Goal: Information Seeking & Learning: Learn about a topic

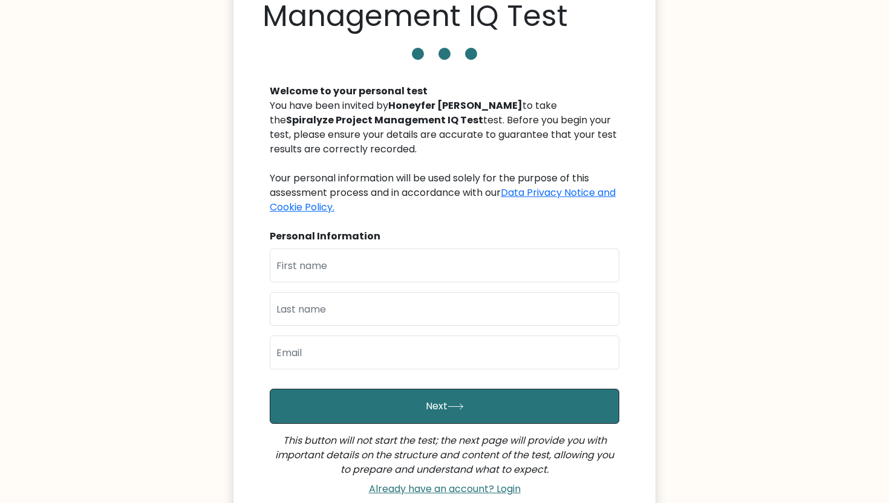
scroll to position [100, 0]
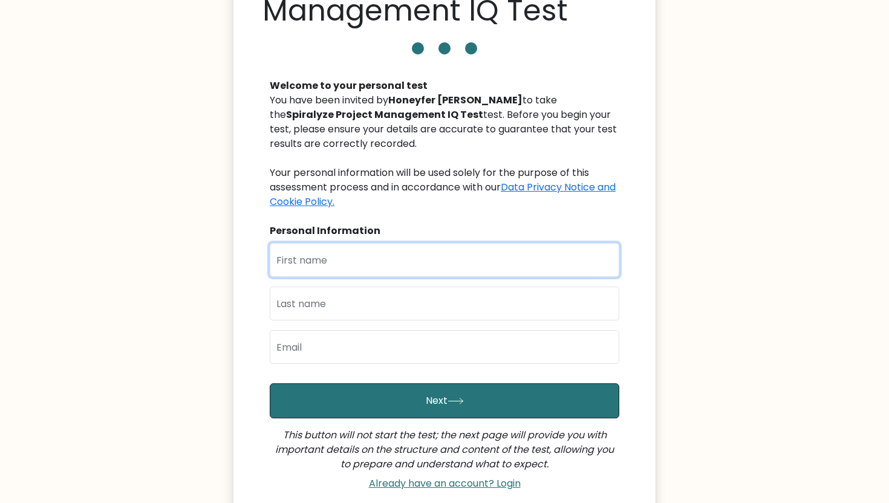
click at [312, 270] on input "text" at bounding box center [444, 260] width 349 height 34
type input "Eric"
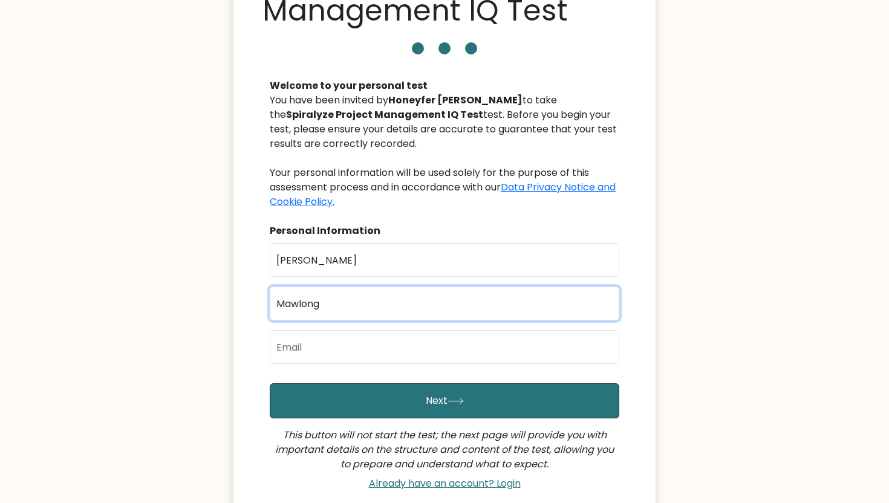
type input "Mawlong"
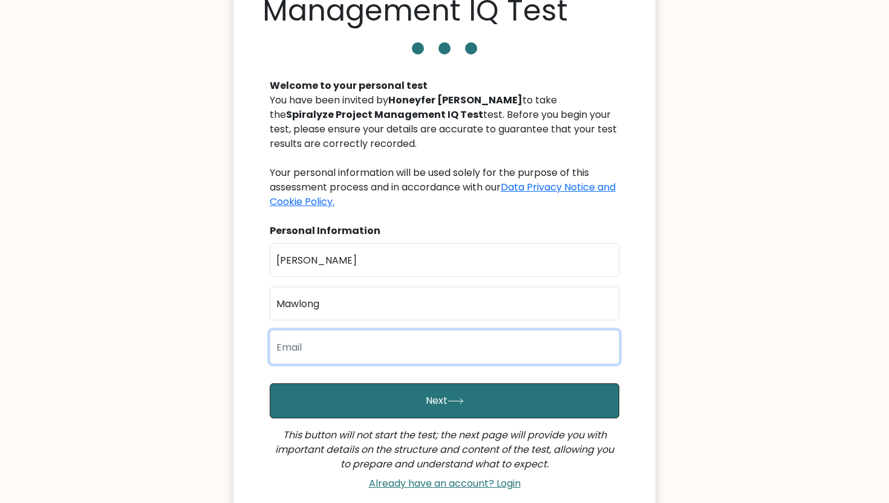
click at [301, 348] on input "email" at bounding box center [444, 347] width 349 height 34
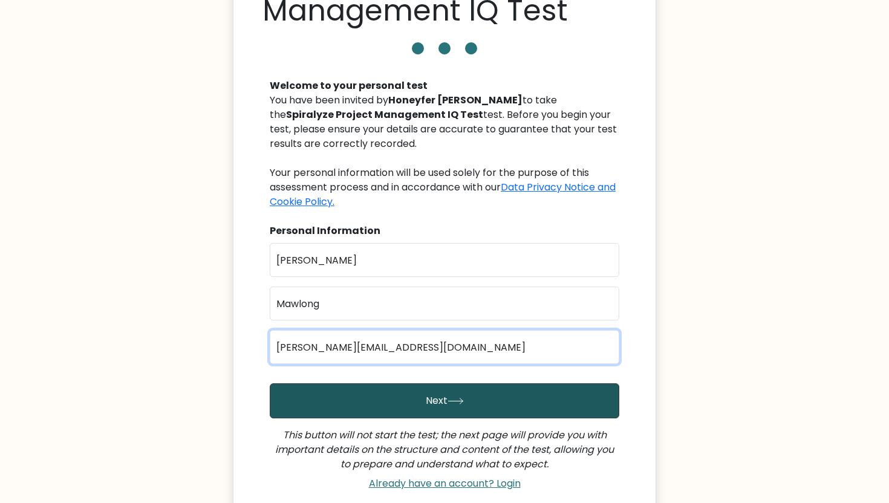
type input "eric@spiralyze.com"
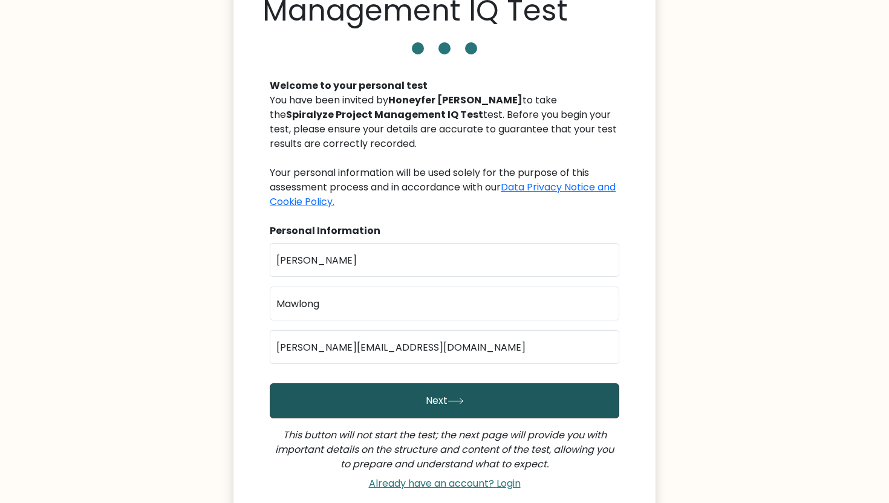
click at [326, 395] on button "Next" at bounding box center [444, 400] width 349 height 35
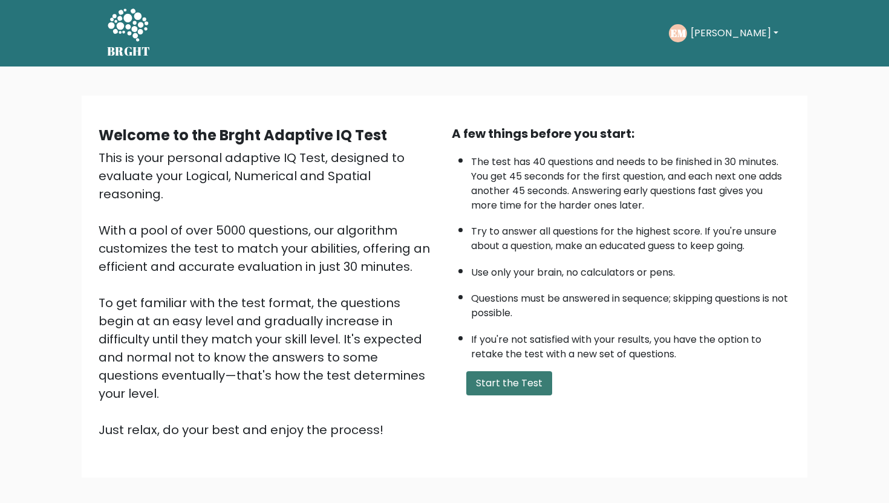
click at [502, 384] on button "Start the Test" at bounding box center [509, 383] width 86 height 24
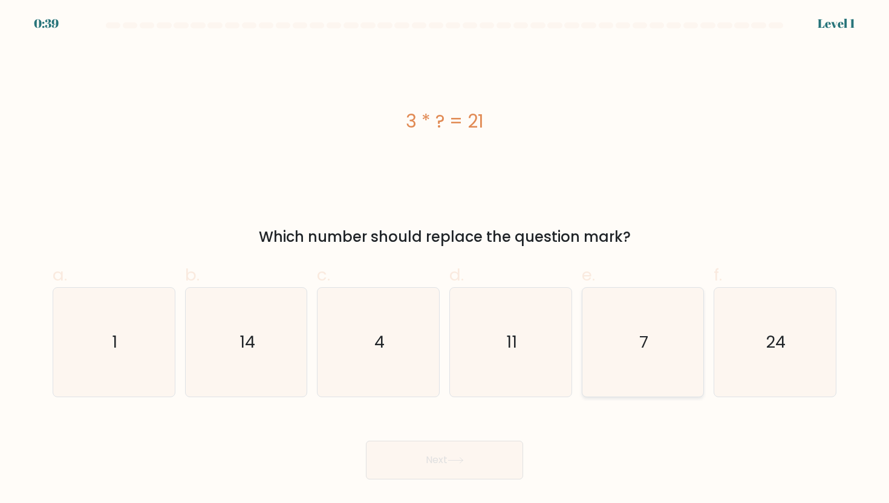
click at [635, 342] on icon "7" at bounding box center [642, 342] width 109 height 109
click at [445, 259] on input "e. 7" at bounding box center [444, 255] width 1 height 8
radio input "true"
click at [470, 464] on button "Next" at bounding box center [444, 460] width 157 height 39
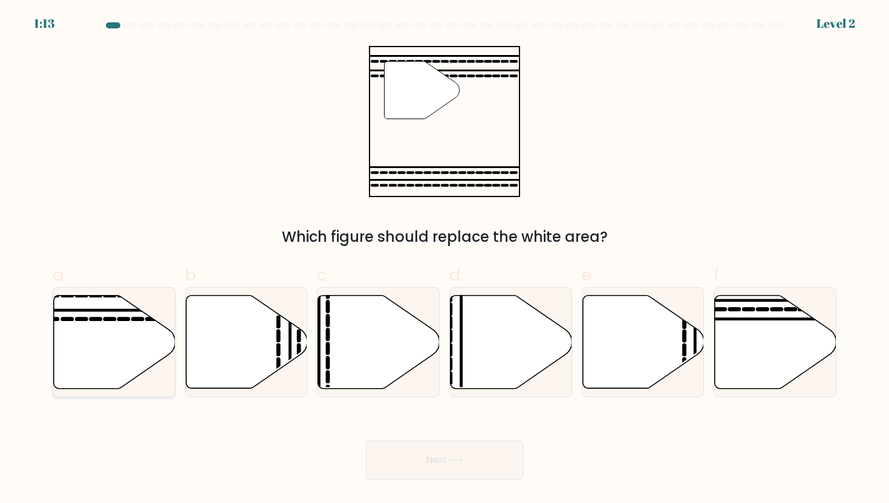
click at [121, 319] on icon at bounding box center [123, 319] width 9 height 0
click at [444, 259] on input "a." at bounding box center [444, 255] width 1 height 8
radio input "true"
click at [481, 449] on button "Next" at bounding box center [444, 460] width 157 height 39
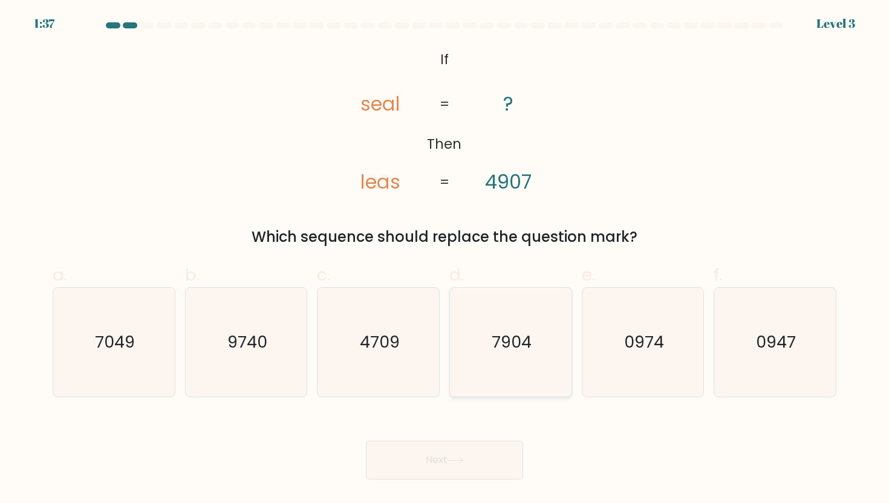
click at [513, 380] on icon "7904" at bounding box center [510, 342] width 109 height 109
click at [445, 259] on input "d. 7904" at bounding box center [444, 255] width 1 height 8
radio input "true"
click at [453, 462] on icon at bounding box center [455, 460] width 16 height 7
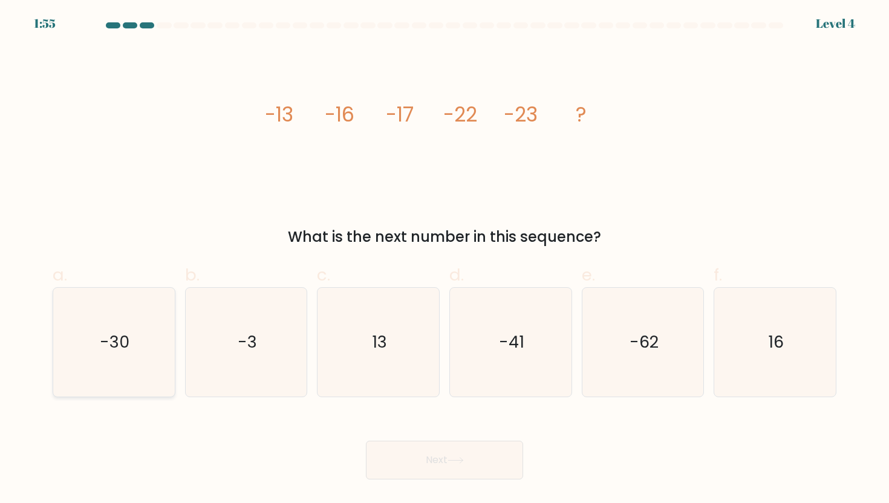
click at [60, 374] on icon "-30" at bounding box center [113, 342] width 109 height 109
click at [444, 259] on input "a. -30" at bounding box center [444, 255] width 1 height 8
radio input "true"
click at [395, 453] on button "Next" at bounding box center [444, 460] width 157 height 39
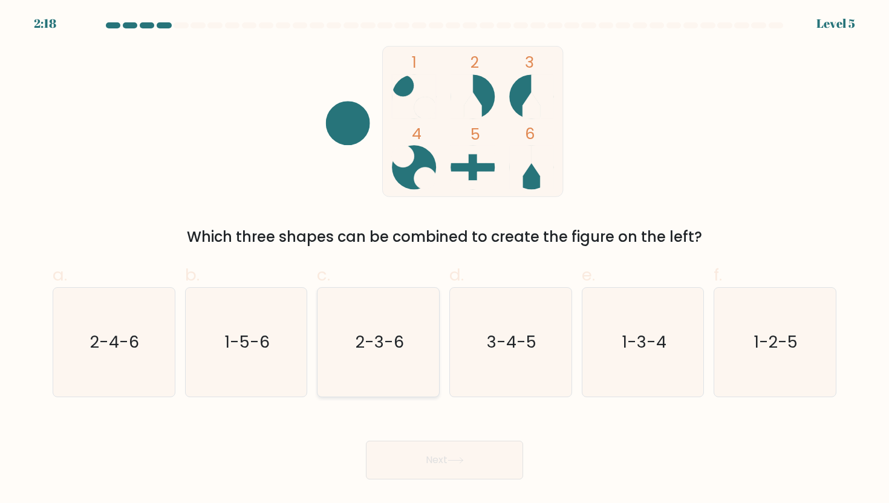
click at [398, 311] on icon "2-3-6" at bounding box center [378, 342] width 109 height 109
click at [444, 259] on input "c. 2-3-6" at bounding box center [444, 255] width 1 height 8
radio input "true"
click at [435, 465] on button "Next" at bounding box center [444, 460] width 157 height 39
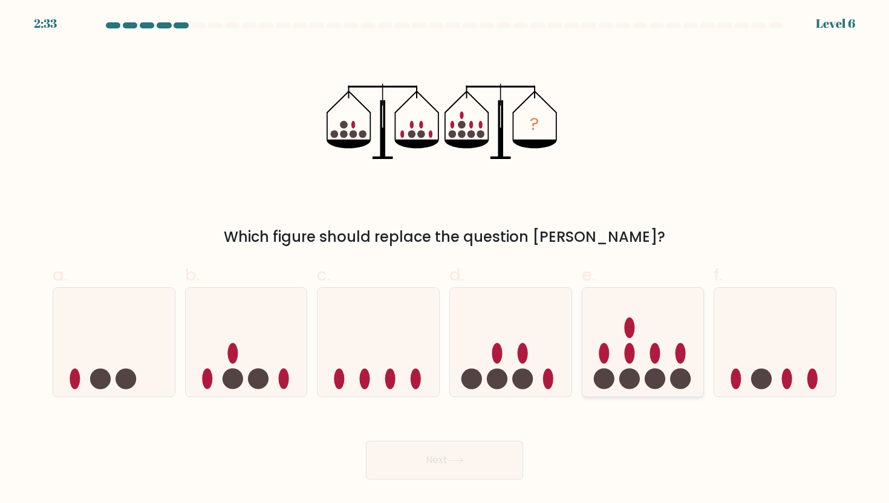
click at [607, 338] on icon at bounding box center [643, 342] width 122 height 100
click at [445, 259] on input "e." at bounding box center [444, 255] width 1 height 8
radio input "true"
click at [470, 449] on button "Next" at bounding box center [444, 460] width 157 height 39
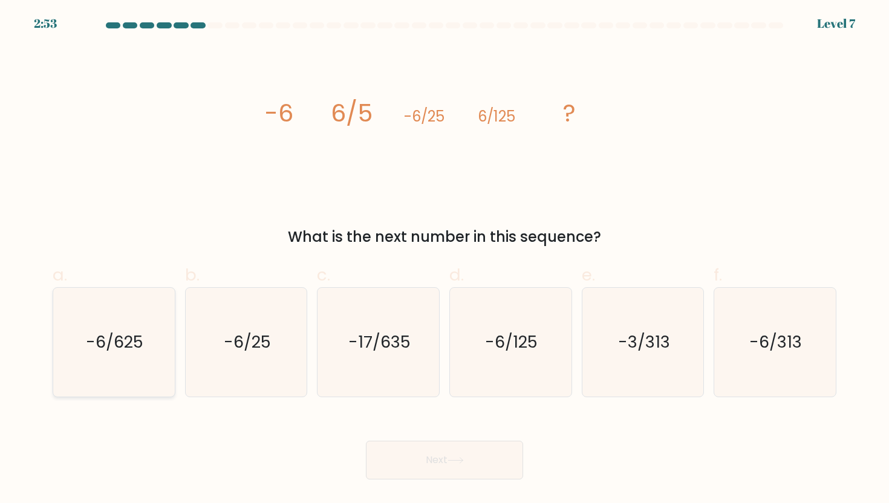
click at [91, 363] on icon "-6/625" at bounding box center [113, 342] width 109 height 109
click at [444, 259] on input "a. -6/625" at bounding box center [444, 255] width 1 height 8
radio input "true"
click at [433, 456] on button "Next" at bounding box center [444, 460] width 157 height 39
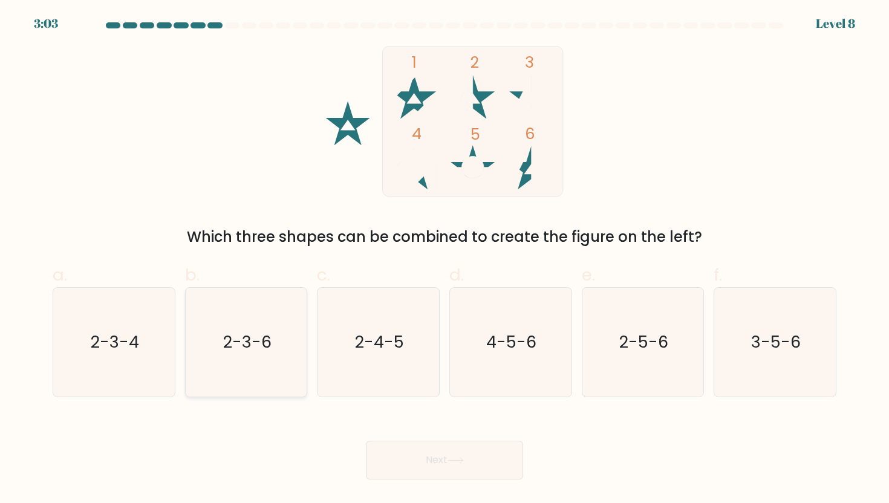
click at [260, 314] on icon "2-3-6" at bounding box center [246, 342] width 109 height 109
click at [444, 259] on input "b. 2-3-6" at bounding box center [444, 255] width 1 height 8
radio input "true"
click at [434, 463] on button "Next" at bounding box center [444, 460] width 157 height 39
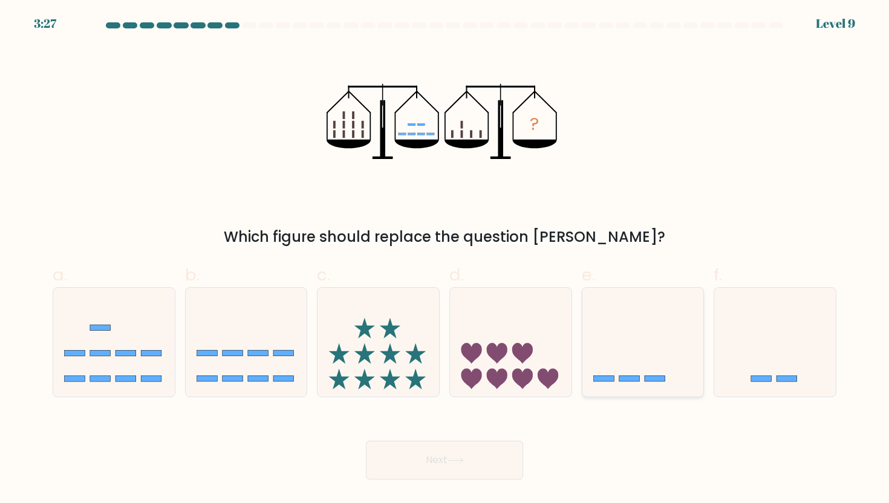
click at [628, 335] on icon at bounding box center [643, 342] width 122 height 100
click at [445, 259] on input "e." at bounding box center [444, 255] width 1 height 8
radio input "true"
click at [460, 462] on icon at bounding box center [455, 460] width 16 height 7
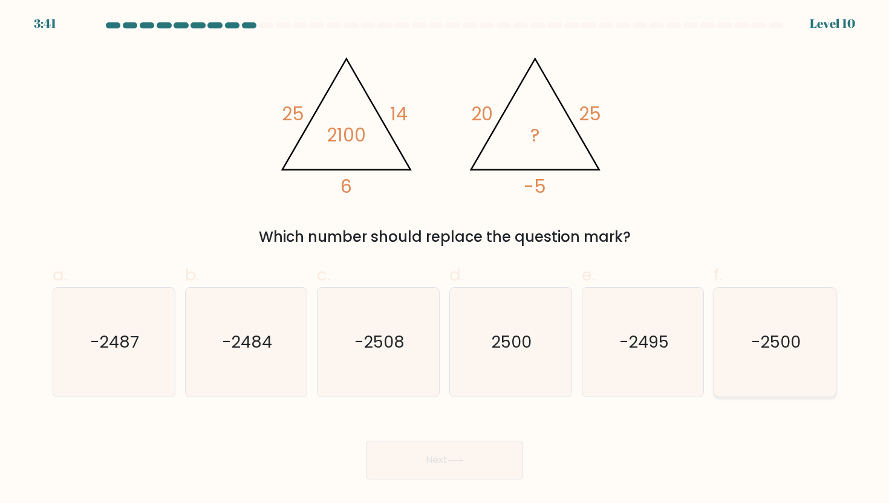
click at [766, 348] on text "-2500" at bounding box center [776, 342] width 50 height 22
click at [445, 259] on input "f. -2500" at bounding box center [444, 255] width 1 height 8
radio input "true"
click at [444, 458] on button "Next" at bounding box center [444, 460] width 157 height 39
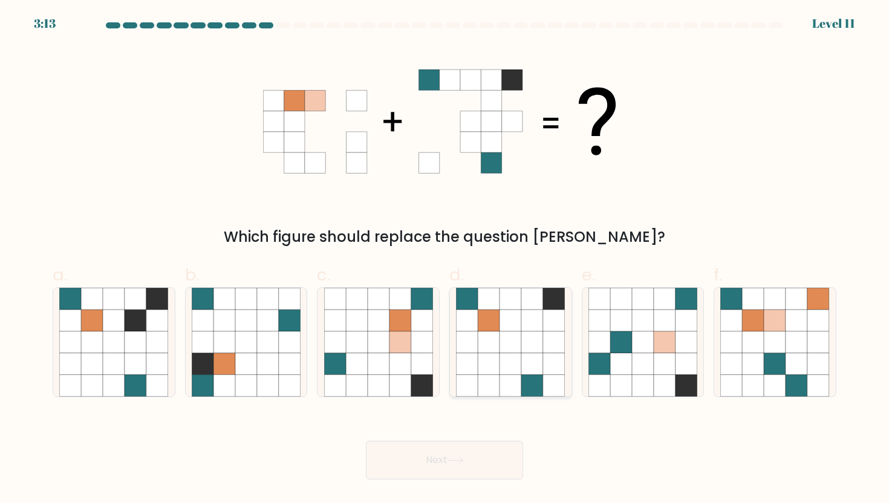
click at [516, 346] on icon at bounding box center [510, 342] width 22 height 22
click at [445, 259] on input "d." at bounding box center [444, 255] width 1 height 8
radio input "true"
click at [450, 456] on button "Next" at bounding box center [444, 460] width 157 height 39
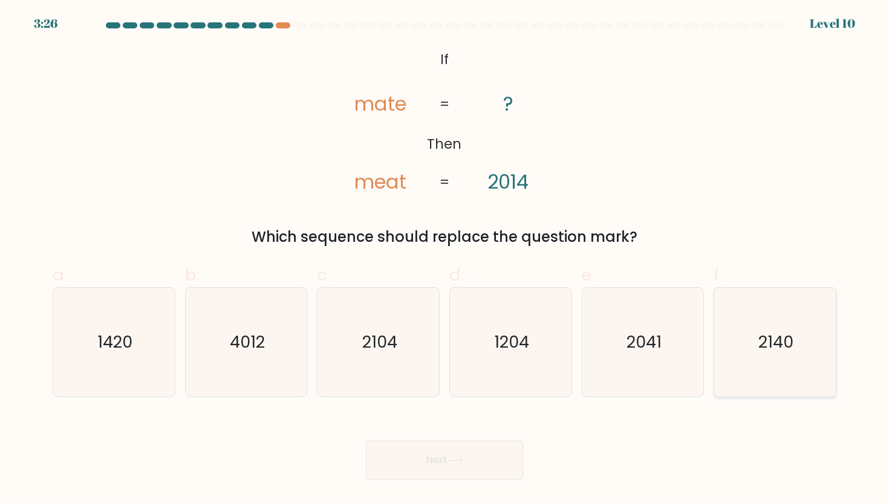
click at [764, 342] on text "2140" at bounding box center [775, 342] width 35 height 22
click at [445, 259] on input "f. 2140" at bounding box center [444, 255] width 1 height 8
radio input "true"
click at [491, 465] on button "Next" at bounding box center [444, 460] width 157 height 39
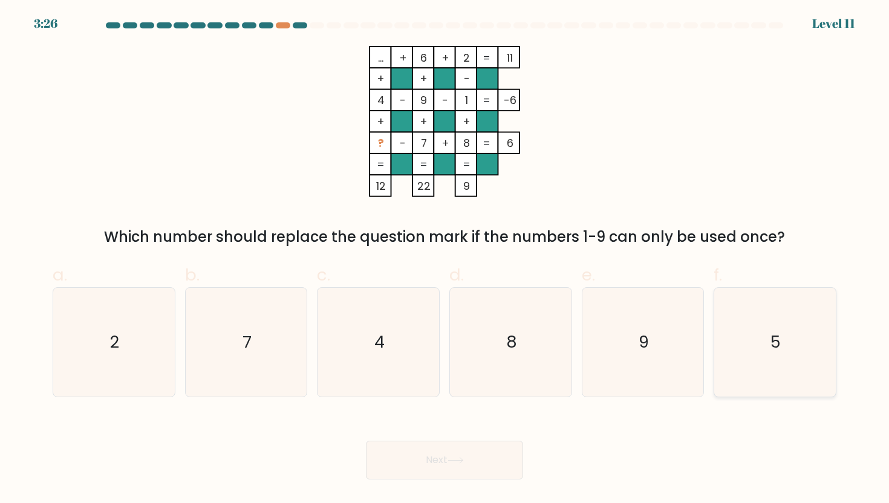
click at [783, 295] on icon "5" at bounding box center [774, 342] width 109 height 109
click at [445, 259] on input "f. 5" at bounding box center [444, 255] width 1 height 8
radio input "true"
click at [442, 470] on button "Next" at bounding box center [444, 460] width 157 height 39
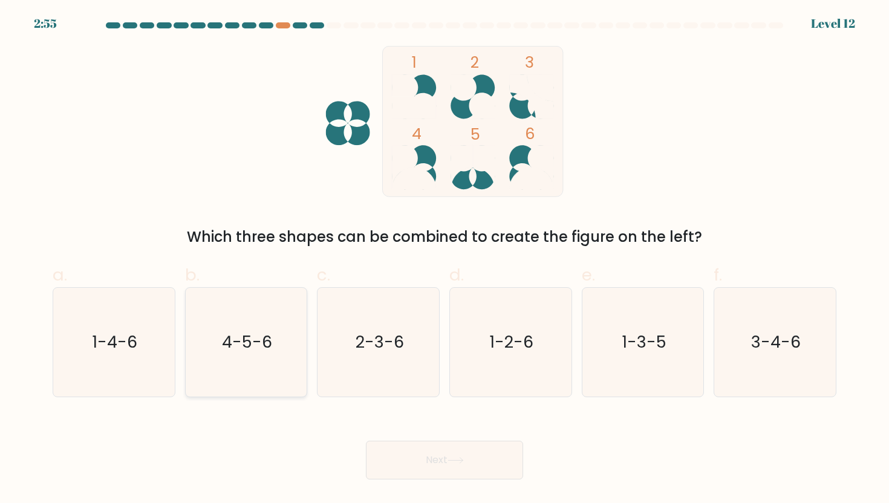
click at [266, 328] on icon "4-5-6" at bounding box center [246, 342] width 109 height 109
click at [444, 259] on input "b. 4-5-6" at bounding box center [444, 255] width 1 height 8
radio input "true"
click at [448, 461] on button "Next" at bounding box center [444, 460] width 157 height 39
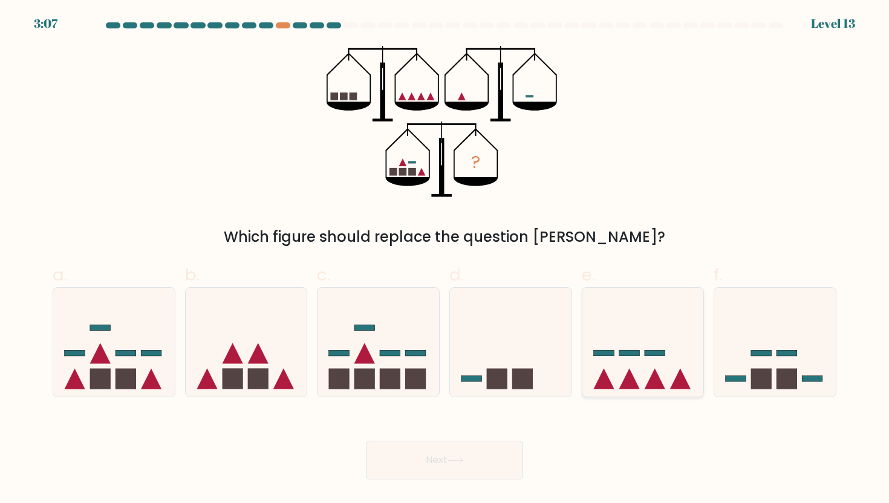
click at [652, 325] on icon at bounding box center [643, 342] width 122 height 100
click at [445, 259] on input "e." at bounding box center [444, 255] width 1 height 8
radio input "true"
click at [463, 461] on icon at bounding box center [455, 460] width 16 height 7
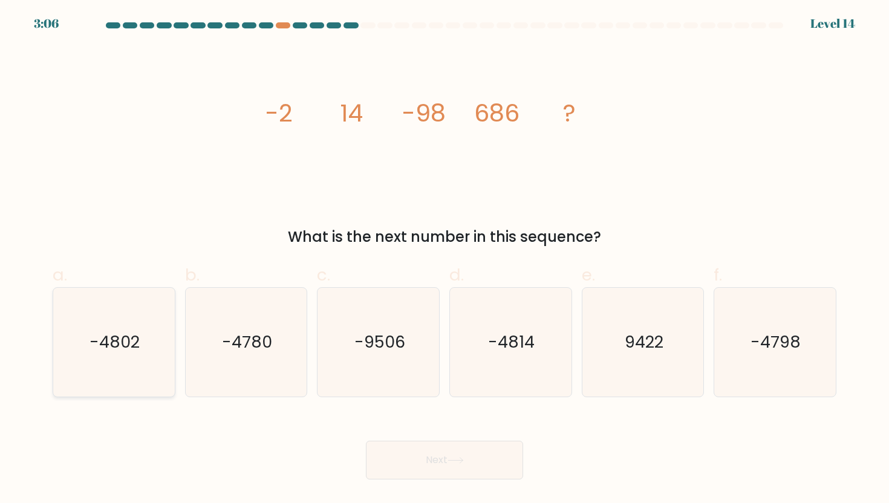
click at [92, 322] on icon "-4802" at bounding box center [113, 342] width 109 height 109
click at [444, 259] on input "a. -4802" at bounding box center [444, 255] width 1 height 8
radio input "true"
click at [412, 458] on button "Next" at bounding box center [444, 460] width 157 height 39
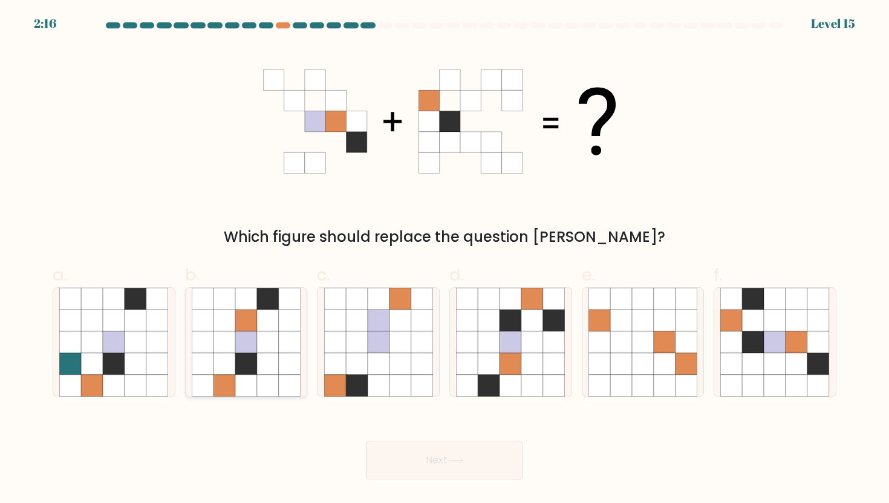
click at [250, 359] on icon at bounding box center [246, 364] width 22 height 22
click at [444, 259] on input "b." at bounding box center [444, 255] width 1 height 8
radio input "true"
click at [425, 468] on button "Next" at bounding box center [444, 460] width 157 height 39
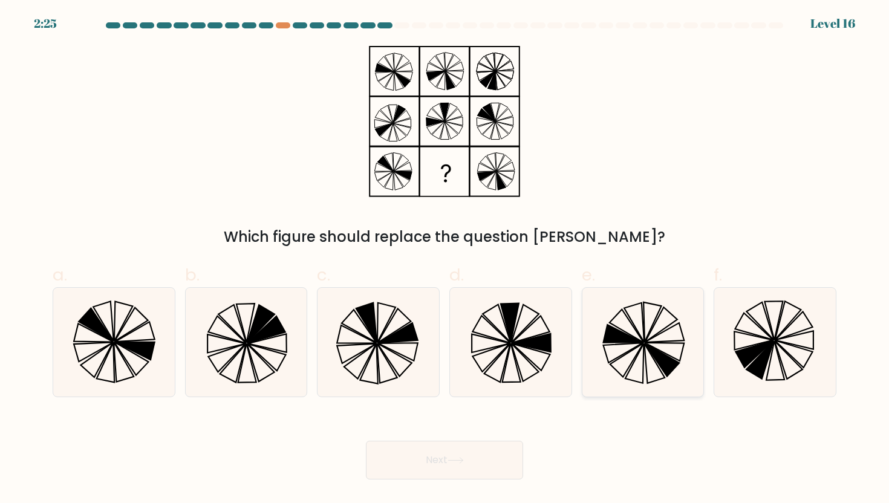
click at [658, 326] on icon at bounding box center [642, 342] width 109 height 109
click at [445, 259] on input "e." at bounding box center [444, 255] width 1 height 8
radio input "true"
click at [460, 467] on button "Next" at bounding box center [444, 460] width 157 height 39
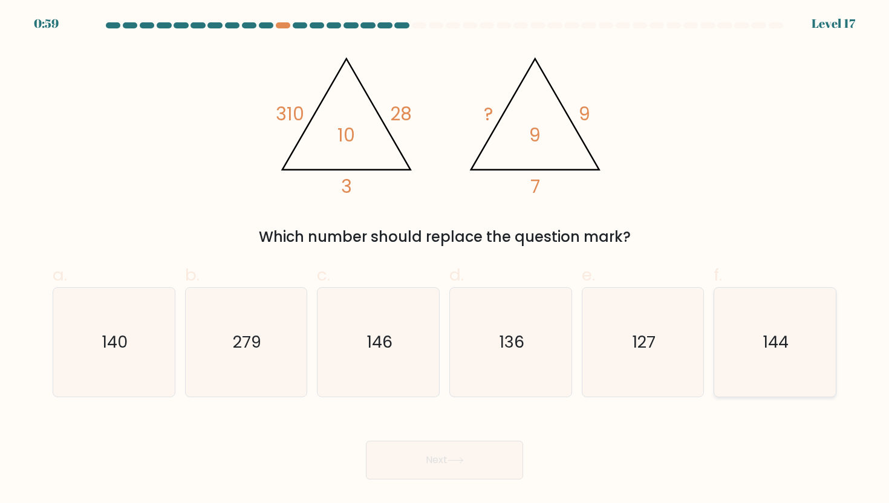
click at [784, 343] on text "144" at bounding box center [776, 342] width 26 height 22
click at [445, 259] on input "f. 144" at bounding box center [444, 255] width 1 height 8
radio input "true"
click at [439, 465] on button "Next" at bounding box center [444, 460] width 157 height 39
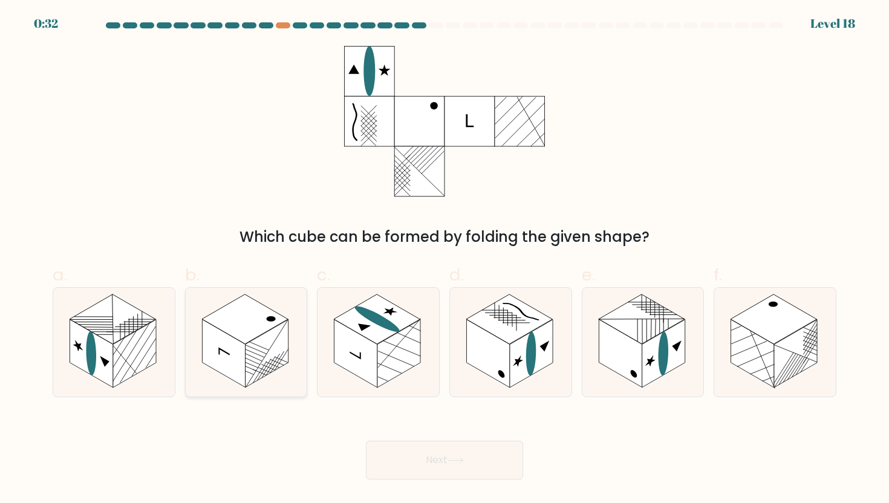
click at [236, 339] on rect at bounding box center [223, 353] width 43 height 68
click at [444, 259] on input "b." at bounding box center [444, 255] width 1 height 8
radio input "true"
click at [427, 461] on button "Next" at bounding box center [444, 460] width 157 height 39
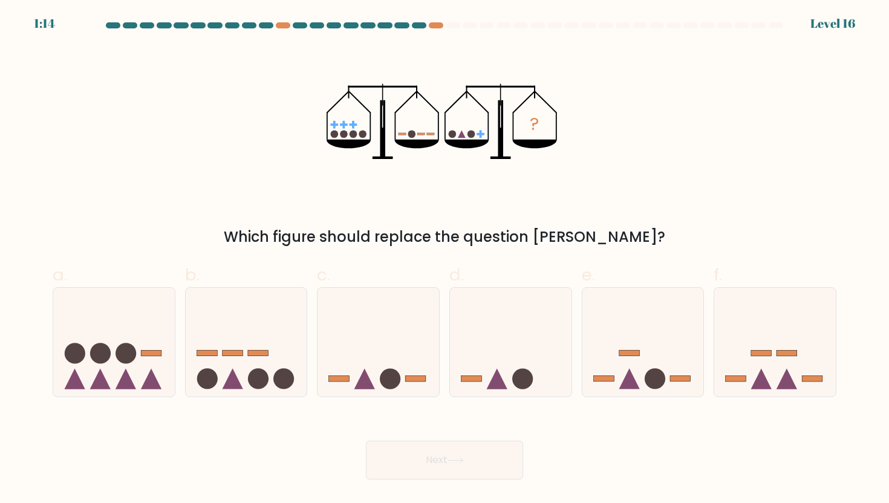
click at [583, 191] on div "? Which figure should replace the question mark?" at bounding box center [444, 147] width 798 height 202
click at [510, 348] on icon at bounding box center [511, 342] width 122 height 100
click at [445, 259] on input "d." at bounding box center [444, 255] width 1 height 8
radio input "true"
click at [459, 453] on button "Next" at bounding box center [444, 460] width 157 height 39
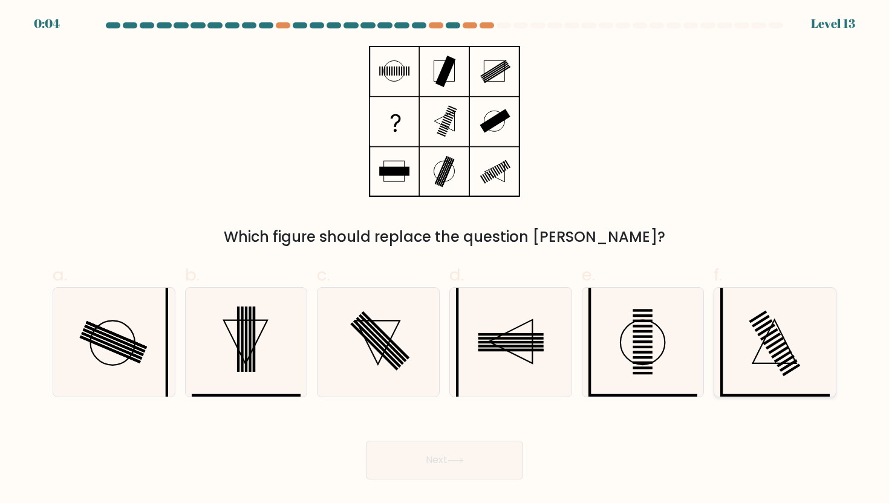
click at [760, 318] on icon at bounding box center [774, 342] width 109 height 109
click at [445, 259] on input "f." at bounding box center [444, 255] width 1 height 8
radio input "true"
click at [456, 467] on button "Next" at bounding box center [444, 460] width 157 height 39
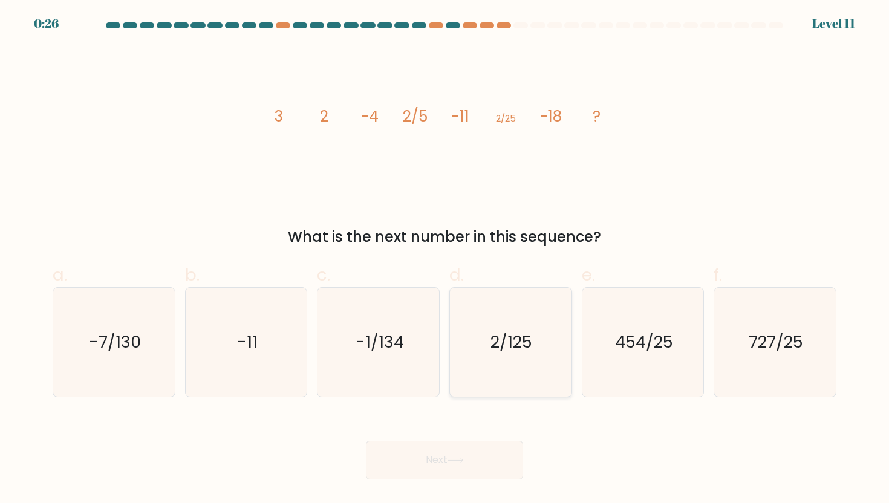
click at [510, 307] on icon "2/125" at bounding box center [510, 342] width 109 height 109
click at [445, 259] on input "d. 2/125" at bounding box center [444, 255] width 1 height 8
radio input "true"
click at [457, 461] on icon at bounding box center [455, 460] width 15 height 5
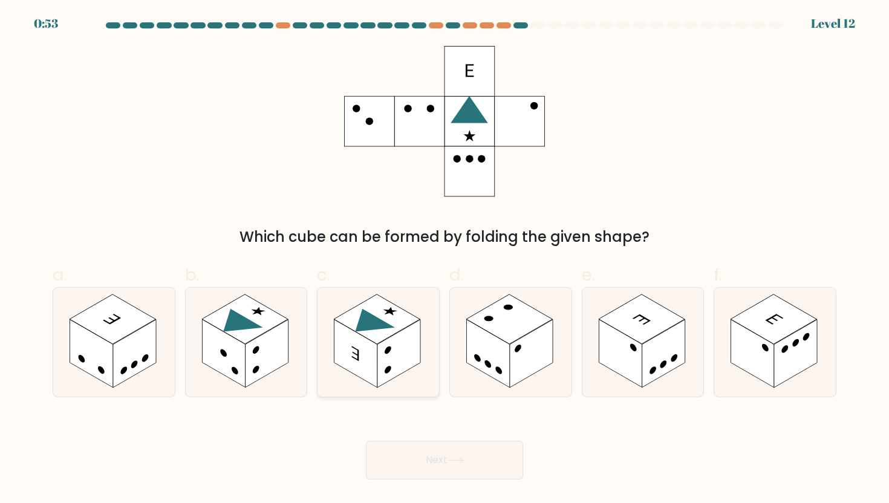
click at [369, 351] on rect at bounding box center [355, 353] width 43 height 68
click at [444, 259] on input "c." at bounding box center [444, 255] width 1 height 8
radio input "true"
click at [450, 468] on button "Next" at bounding box center [444, 460] width 157 height 39
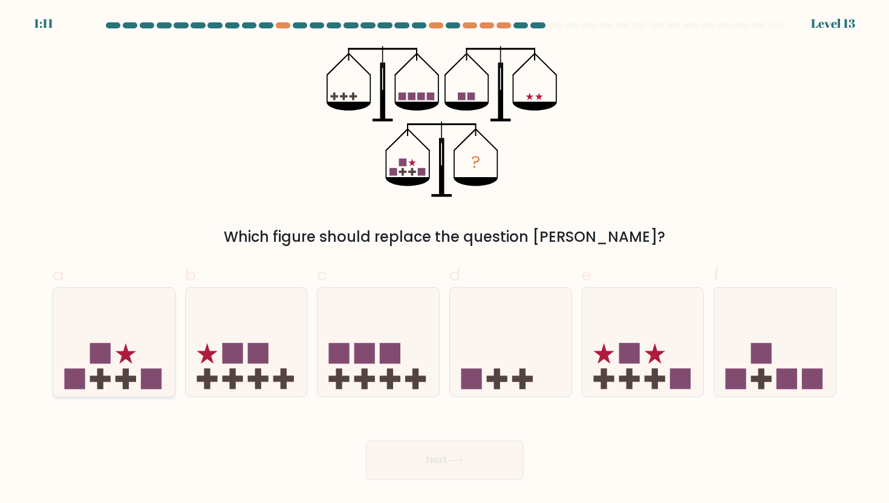
click at [133, 338] on icon at bounding box center [114, 342] width 122 height 100
click at [444, 259] on input "a." at bounding box center [444, 255] width 1 height 8
radio input "true"
click at [395, 463] on button "Next" at bounding box center [444, 460] width 157 height 39
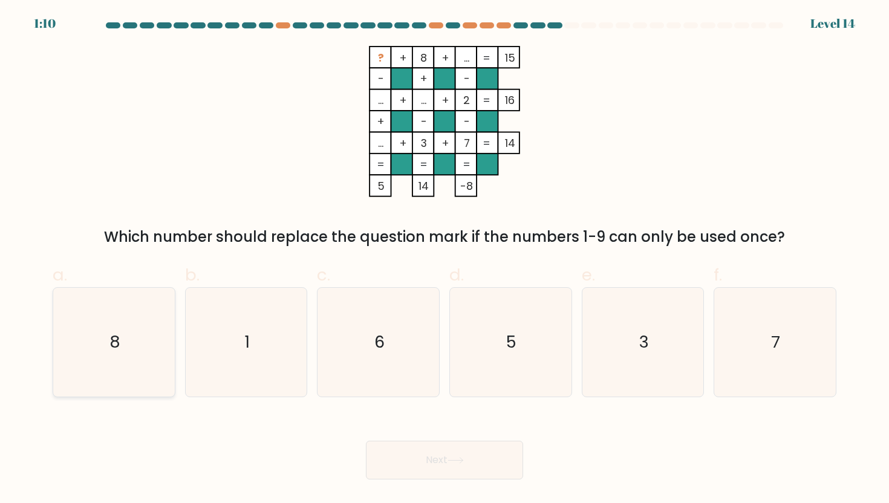
click at [99, 336] on icon "8" at bounding box center [113, 342] width 109 height 109
click at [444, 259] on input "a. 8" at bounding box center [444, 255] width 1 height 8
radio input "true"
click at [462, 469] on button "Next" at bounding box center [444, 460] width 157 height 39
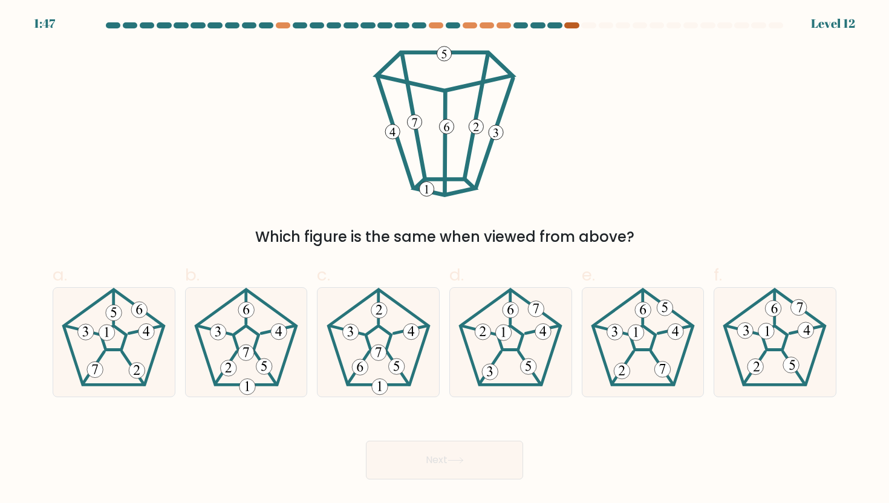
click at [570, 28] on div at bounding box center [571, 25] width 15 height 6
click at [799, 340] on icon at bounding box center [774, 342] width 109 height 109
click at [445, 259] on input "f." at bounding box center [444, 255] width 1 height 8
radio input "true"
click at [476, 451] on button "Next" at bounding box center [444, 460] width 157 height 39
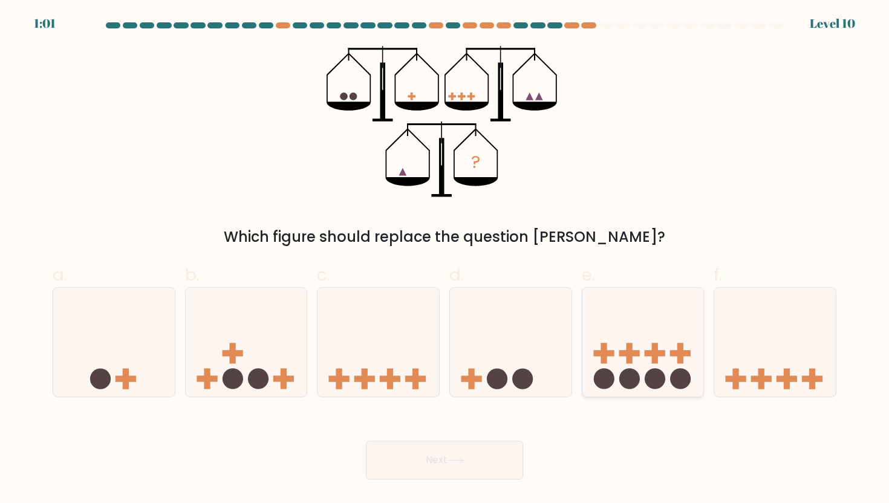
click at [656, 356] on rect at bounding box center [654, 353] width 21 height 6
click at [445, 259] on input "e." at bounding box center [444, 255] width 1 height 8
radio input "true"
click at [479, 453] on button "Next" at bounding box center [444, 460] width 157 height 39
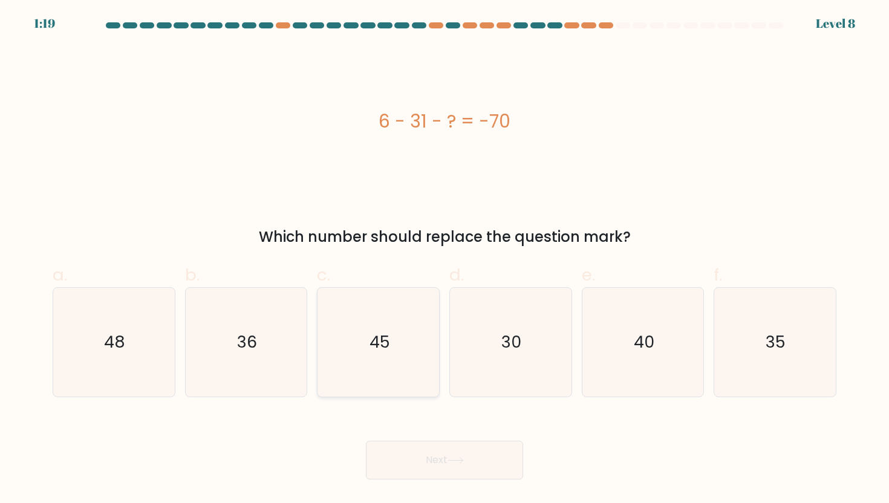
click at [368, 337] on icon "45" at bounding box center [378, 342] width 109 height 109
click at [444, 259] on input "c. 45" at bounding box center [444, 255] width 1 height 8
radio input "true"
click at [422, 455] on button "Next" at bounding box center [444, 460] width 157 height 39
click at [441, 462] on button "Next" at bounding box center [444, 460] width 157 height 39
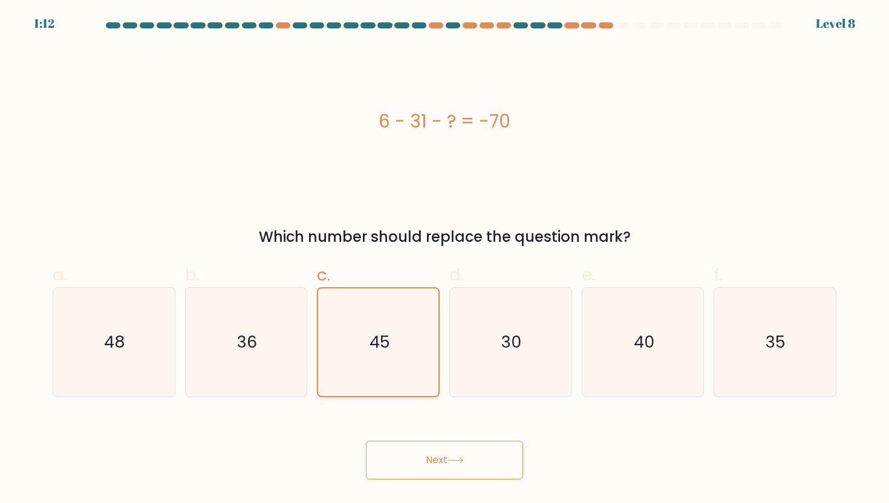
click at [378, 354] on icon "45" at bounding box center [379, 342] width 108 height 108
click at [444, 259] on input "c. 45" at bounding box center [444, 255] width 1 height 8
click at [419, 455] on button "Next" at bounding box center [444, 460] width 157 height 39
click at [482, 363] on icon "30" at bounding box center [510, 342] width 109 height 109
click at [445, 259] on input "d. 30" at bounding box center [444, 255] width 1 height 8
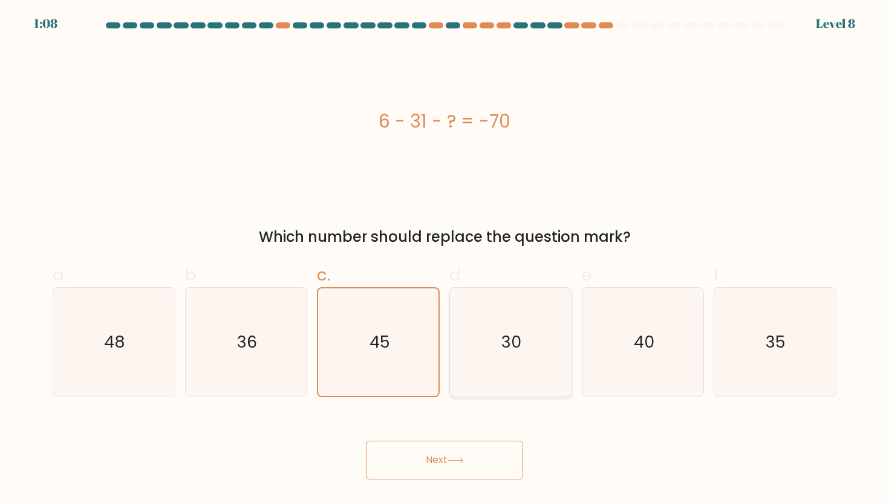
radio input "true"
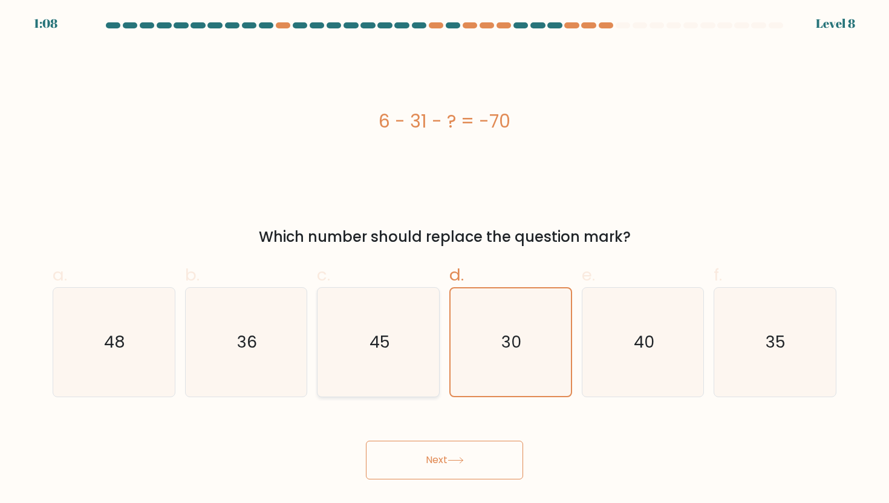
click at [403, 365] on icon "45" at bounding box center [378, 342] width 109 height 109
click at [444, 259] on input "c. 45" at bounding box center [444, 255] width 1 height 8
radio input "true"
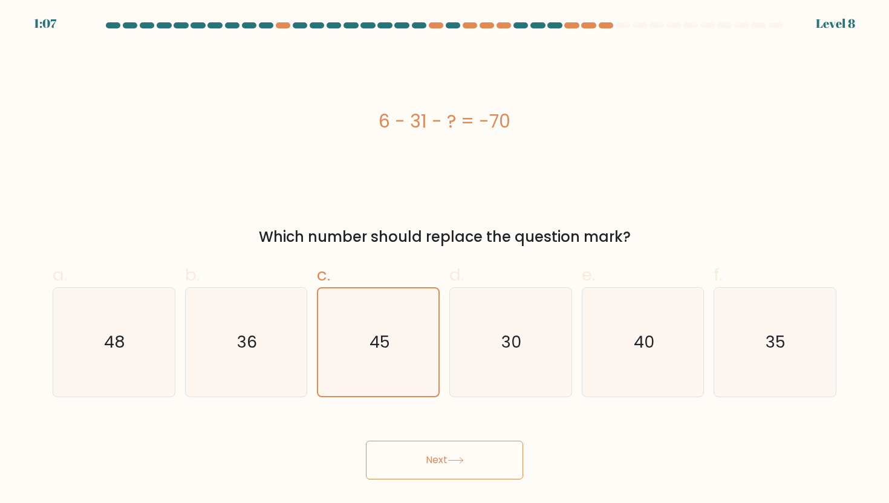
click at [445, 451] on button "Next" at bounding box center [444, 460] width 157 height 39
click at [348, 280] on label "c. 45" at bounding box center [378, 329] width 123 height 135
click at [444, 259] on input "c. 45" at bounding box center [444, 255] width 1 height 8
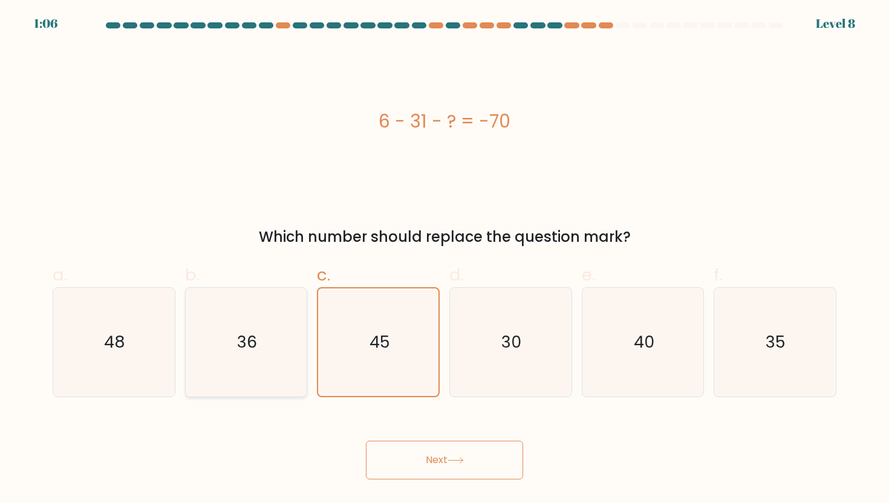
click at [269, 337] on icon "36" at bounding box center [246, 342] width 109 height 109
click at [444, 259] on input "b. 36" at bounding box center [444, 255] width 1 height 8
radio input "true"
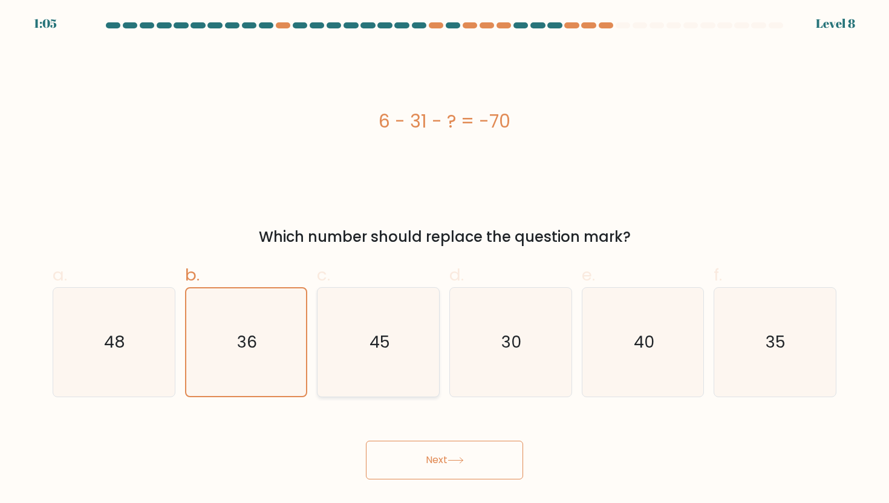
click at [360, 336] on icon "45" at bounding box center [378, 342] width 109 height 109
click at [444, 259] on input "c. 45" at bounding box center [444, 255] width 1 height 8
radio input "true"
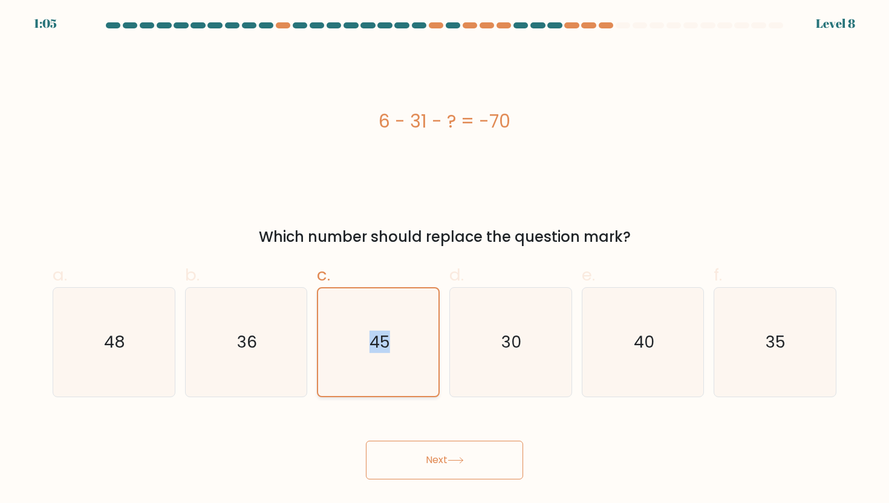
click at [360, 336] on icon "45" at bounding box center [379, 342] width 108 height 108
click at [444, 259] on input "c. 45" at bounding box center [444, 255] width 1 height 8
click at [360, 336] on icon "45" at bounding box center [379, 342] width 108 height 108
click at [444, 259] on input "c. 45" at bounding box center [444, 255] width 1 height 8
click at [424, 450] on button "Next" at bounding box center [444, 460] width 157 height 39
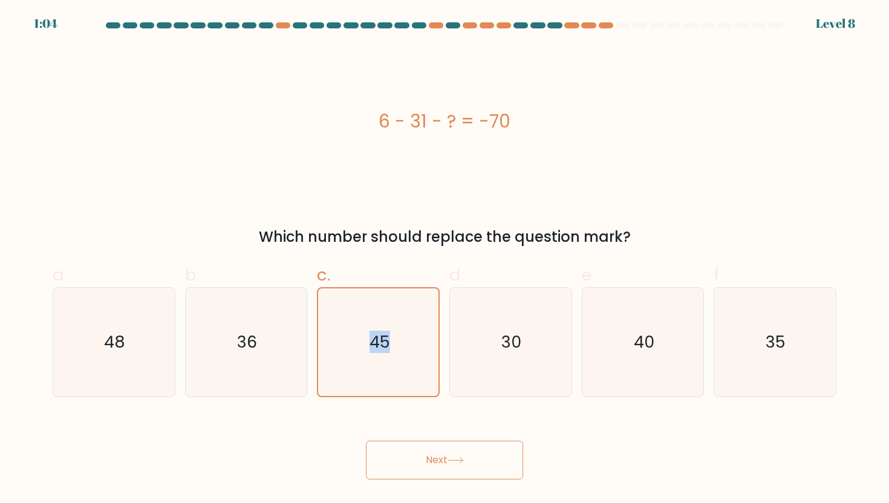
click at [424, 450] on button "Next" at bounding box center [444, 460] width 157 height 39
click at [550, 144] on div "6 - 31 - ? = -70" at bounding box center [444, 121] width 783 height 151
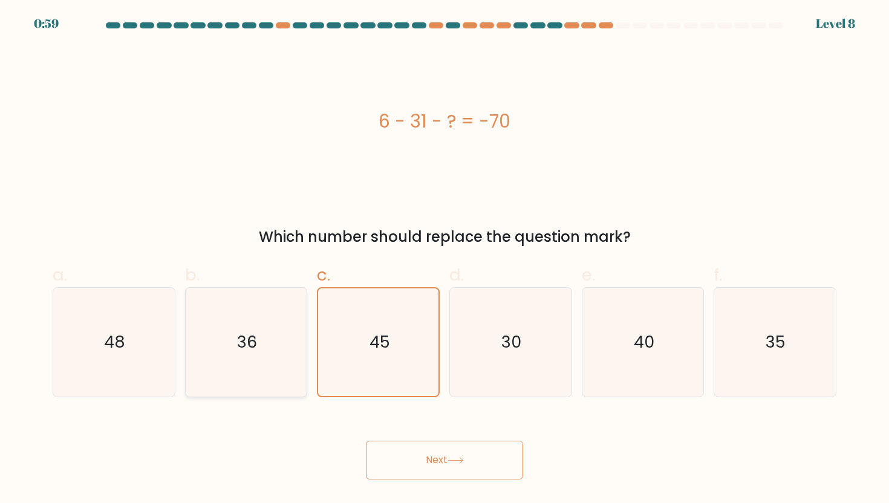
click at [227, 337] on icon "36" at bounding box center [246, 342] width 109 height 109
click at [444, 259] on input "b. 36" at bounding box center [444, 255] width 1 height 8
radio input "true"
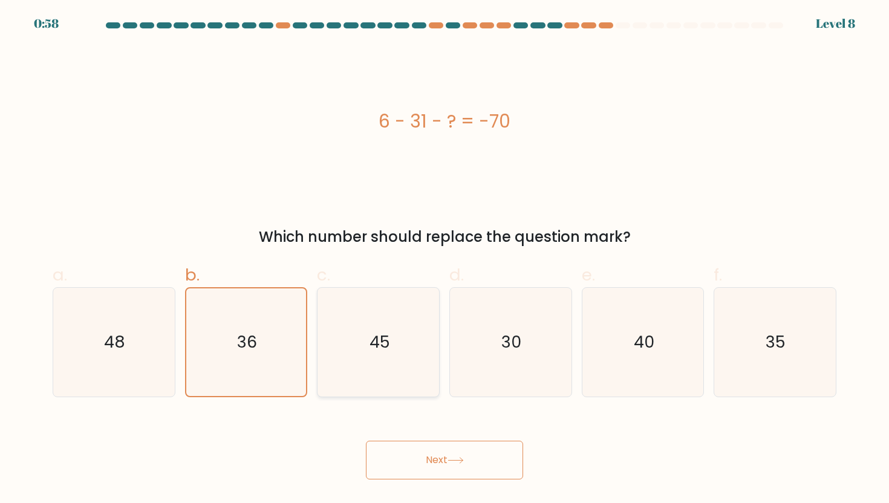
click at [351, 336] on icon "45" at bounding box center [378, 342] width 109 height 109
click at [444, 259] on input "c. 45" at bounding box center [444, 255] width 1 height 8
radio input "true"
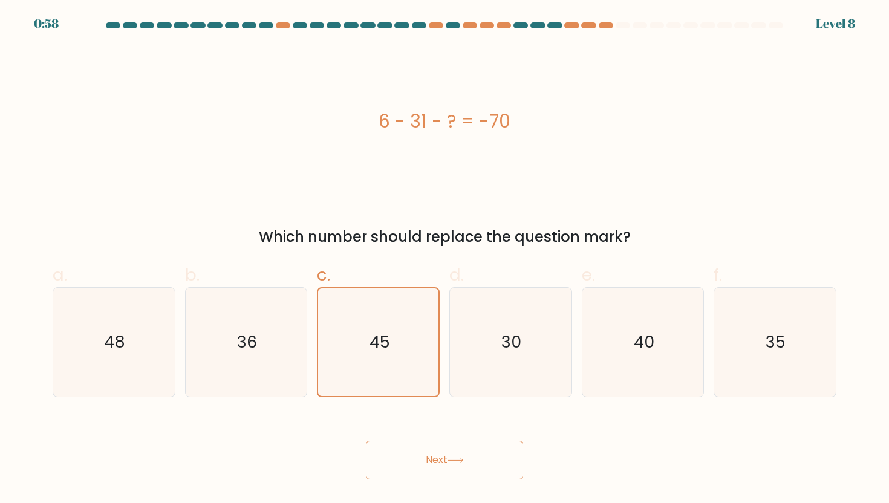
click at [415, 449] on button "Next" at bounding box center [444, 460] width 157 height 39
click at [447, 463] on button "Next" at bounding box center [444, 460] width 157 height 39
click at [420, 462] on button "Next" at bounding box center [444, 460] width 157 height 39
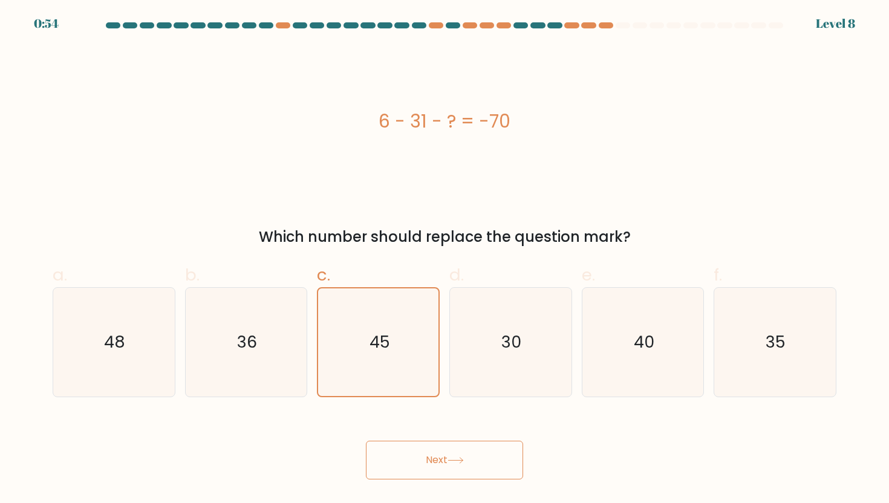
click at [420, 462] on button "Next" at bounding box center [444, 460] width 157 height 39
click at [455, 455] on button "Next" at bounding box center [444, 460] width 157 height 39
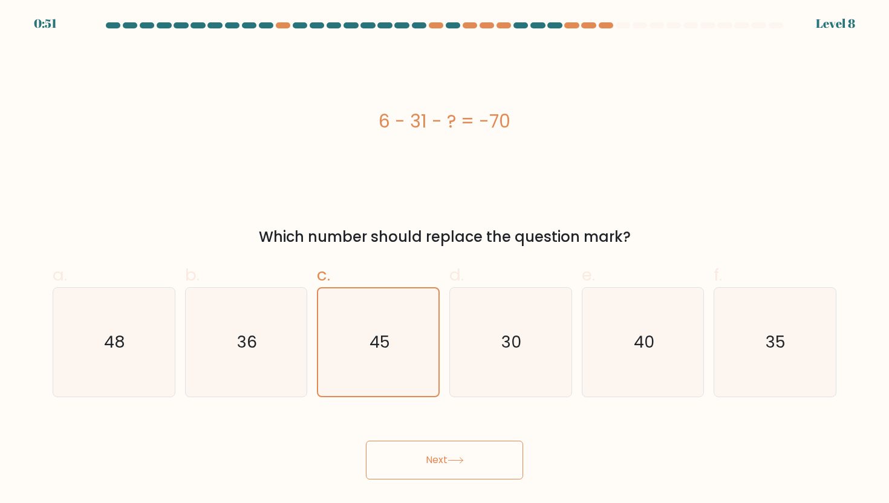
click at [479, 460] on button "Next" at bounding box center [444, 460] width 157 height 39
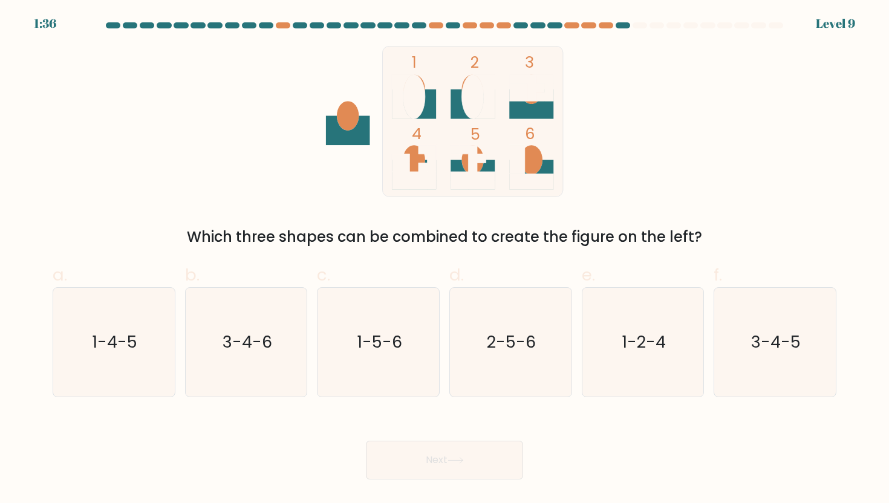
click at [639, 139] on div "1 2 3 4 5 6 Which three shapes can be combined to create the figure on the left?" at bounding box center [444, 147] width 798 height 202
click at [777, 340] on text "3-4-5" at bounding box center [776, 342] width 50 height 22
click at [445, 259] on input "f. 3-4-5" at bounding box center [444, 255] width 1 height 8
radio input "true"
click at [446, 458] on button "Next" at bounding box center [444, 460] width 157 height 39
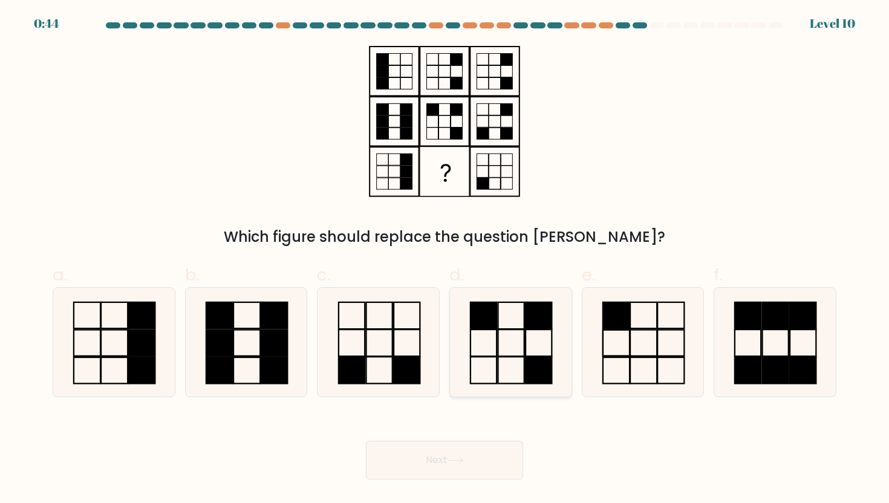
click at [519, 331] on icon at bounding box center [510, 342] width 109 height 109
click at [445, 259] on input "d." at bounding box center [444, 255] width 1 height 8
radio input "true"
click at [477, 462] on button "Next" at bounding box center [444, 460] width 157 height 39
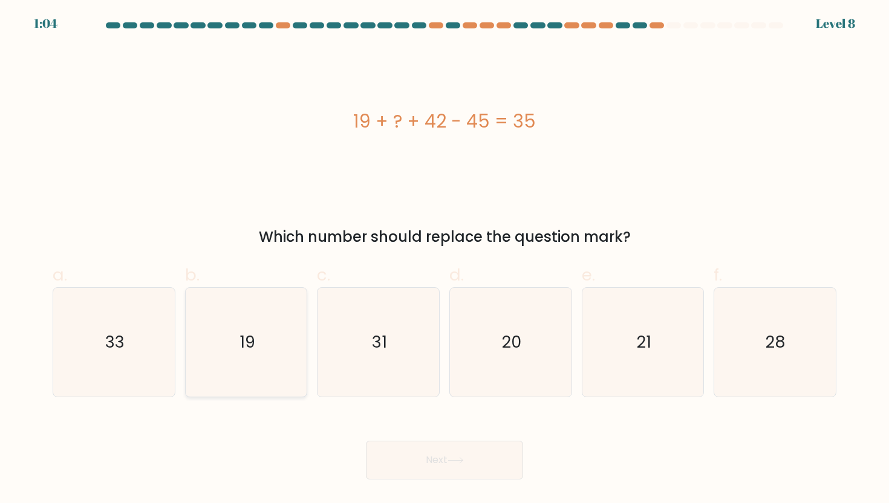
click at [259, 361] on icon "19" at bounding box center [246, 342] width 109 height 109
click at [444, 259] on input "b. 19" at bounding box center [444, 255] width 1 height 8
radio input "true"
click at [401, 454] on button "Next" at bounding box center [444, 460] width 157 height 39
click at [419, 464] on button "Next" at bounding box center [444, 460] width 157 height 39
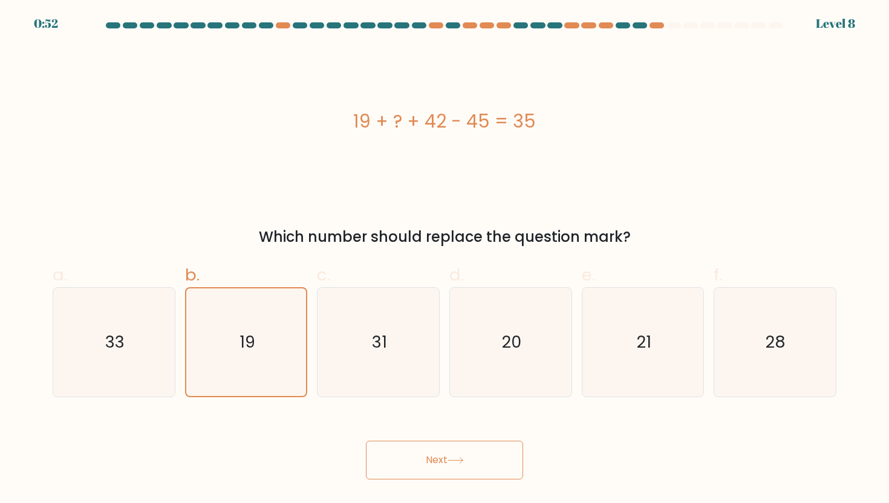
click at [453, 459] on icon at bounding box center [455, 460] width 16 height 7
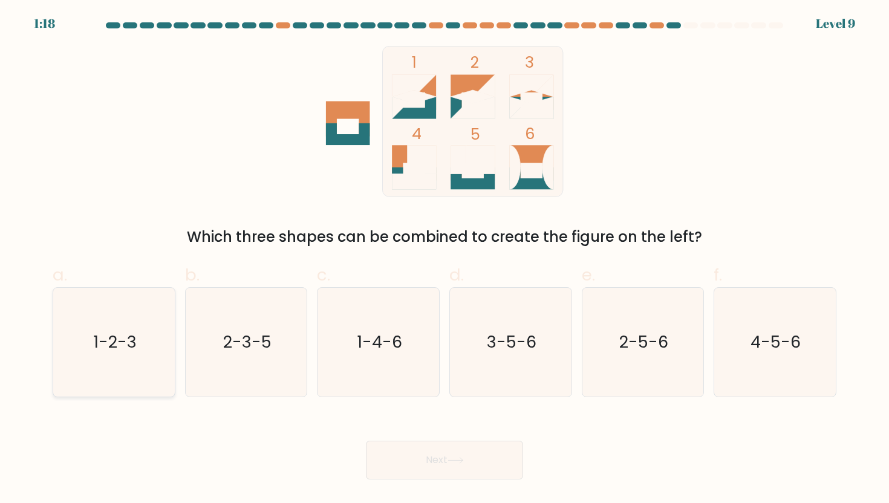
click at [57, 372] on div "1-2-3" at bounding box center [114, 342] width 123 height 110
click at [444, 259] on input "a. 1-2-3" at bounding box center [444, 255] width 1 height 8
radio input "true"
click at [402, 461] on button "Next" at bounding box center [444, 460] width 157 height 39
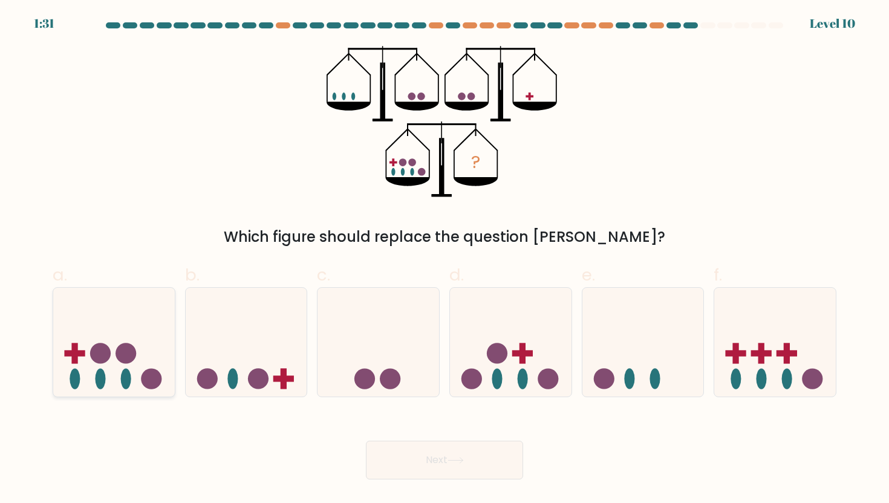
click at [99, 370] on ellipse at bounding box center [101, 379] width 10 height 21
click at [444, 259] on input "a." at bounding box center [444, 255] width 1 height 8
radio input "true"
click at [420, 455] on button "Next" at bounding box center [444, 460] width 157 height 39
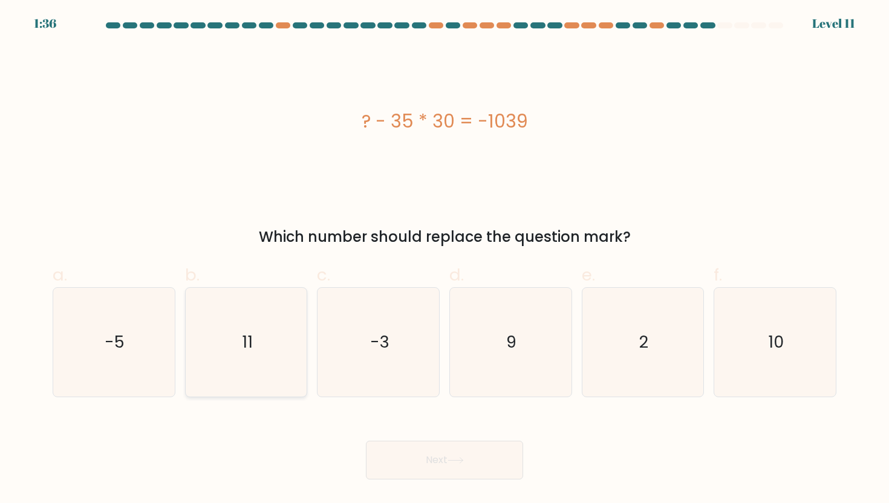
click at [243, 357] on icon "11" at bounding box center [246, 342] width 109 height 109
click at [444, 259] on input "b. 11" at bounding box center [444, 255] width 1 height 8
radio input "true"
click at [410, 459] on button "Next" at bounding box center [444, 460] width 157 height 39
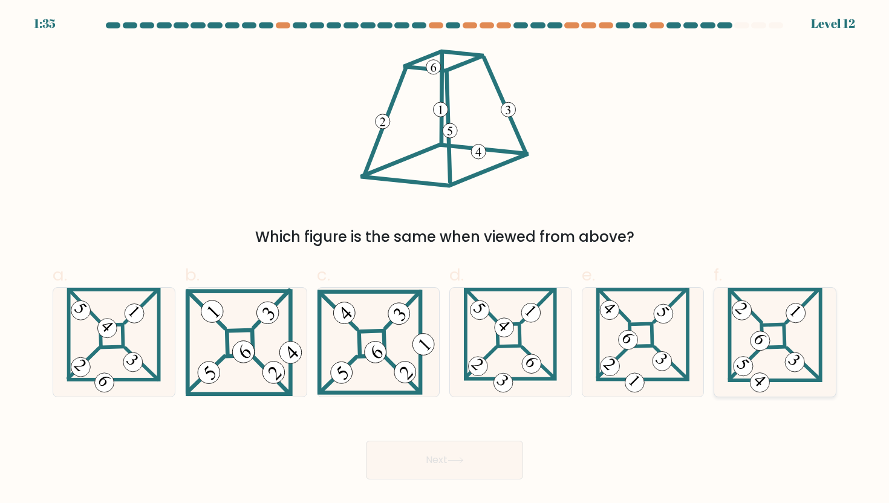
click at [778, 317] on icon at bounding box center [774, 342] width 95 height 109
click at [445, 259] on input "f." at bounding box center [444, 255] width 1 height 8
radio input "true"
click at [505, 454] on button "Next" at bounding box center [444, 460] width 157 height 39
click at [413, 452] on button "Next" at bounding box center [444, 460] width 157 height 39
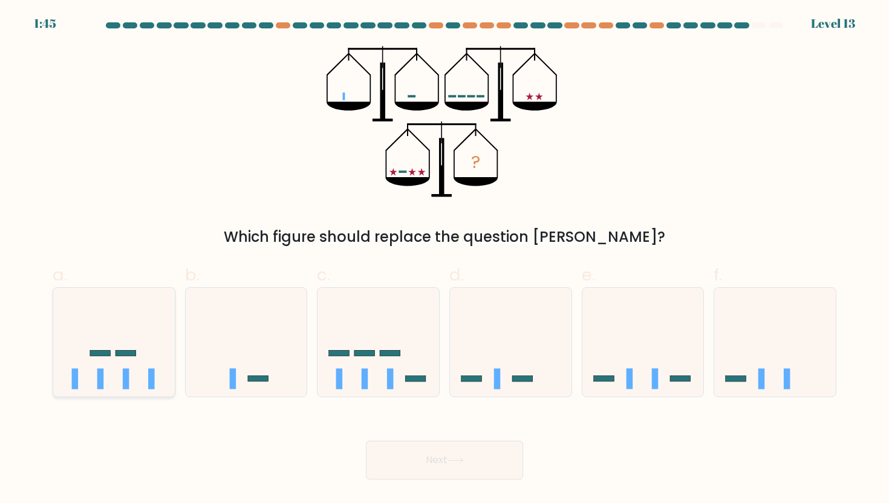
click at [94, 361] on icon at bounding box center [114, 342] width 122 height 100
click at [444, 259] on input "a." at bounding box center [444, 255] width 1 height 8
radio input "true"
click at [425, 464] on button "Next" at bounding box center [444, 460] width 157 height 39
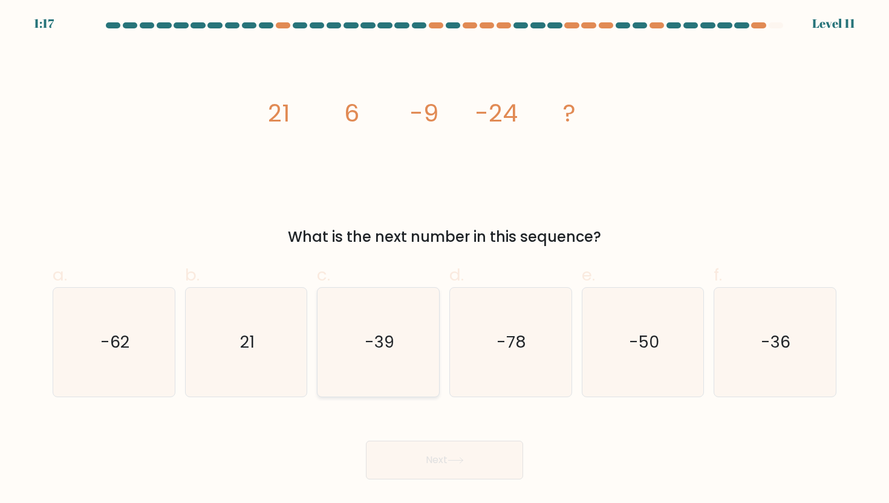
click at [384, 359] on icon "-39" at bounding box center [378, 342] width 109 height 109
click at [444, 259] on input "c. -39" at bounding box center [444, 255] width 1 height 8
radio input "true"
click at [446, 459] on button "Next" at bounding box center [444, 460] width 157 height 39
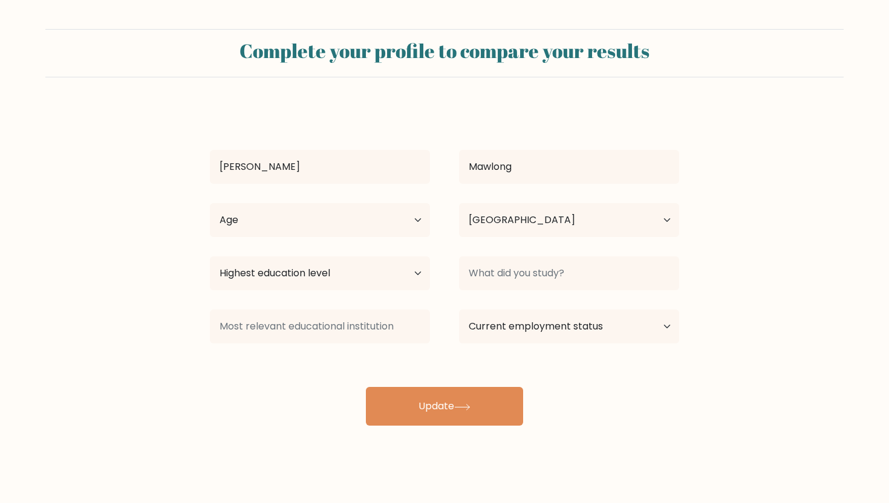
select select "IN"
click at [331, 223] on select "Age Under 18 years old 18-24 years old 25-34 years old 35-44 years old 45-54 ye…" at bounding box center [320, 220] width 220 height 34
select select "25_34"
click at [210, 203] on select "Age Under 18 years old 18-24 years old 25-34 years old 35-44 years old 45-54 ye…" at bounding box center [320, 220] width 220 height 34
click at [373, 276] on select "Highest education level No schooling Primary Lower Secondary Upper Secondary Oc…" at bounding box center [320, 273] width 220 height 34
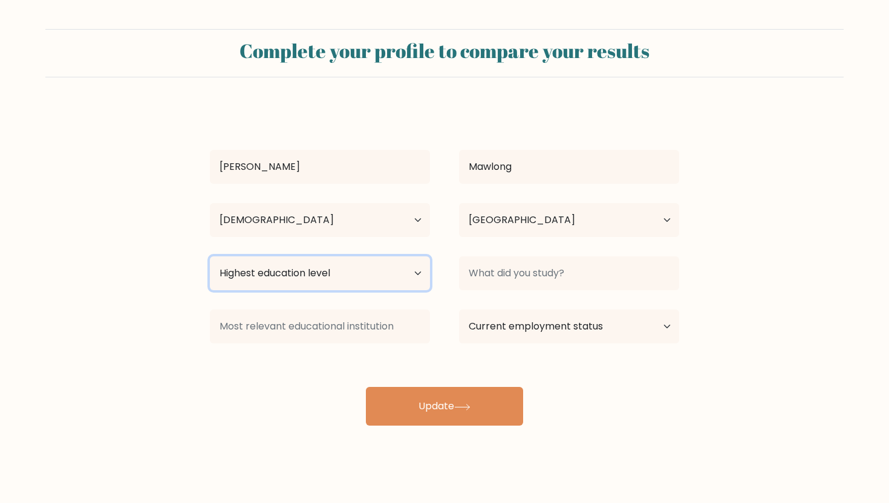
select select "bachelors_degree"
click at [210, 256] on select "Highest education level No schooling Primary Lower Secondary Upper Secondary Oc…" at bounding box center [320, 273] width 220 height 34
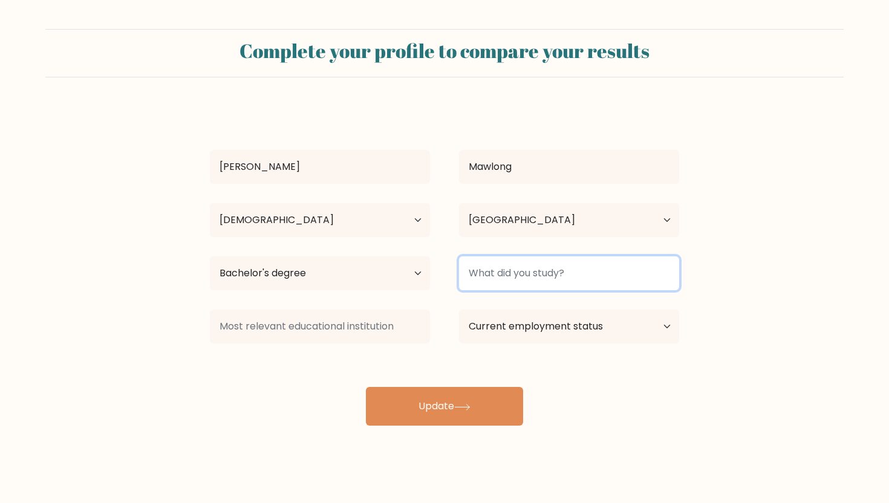
click at [512, 274] on input at bounding box center [569, 273] width 220 height 34
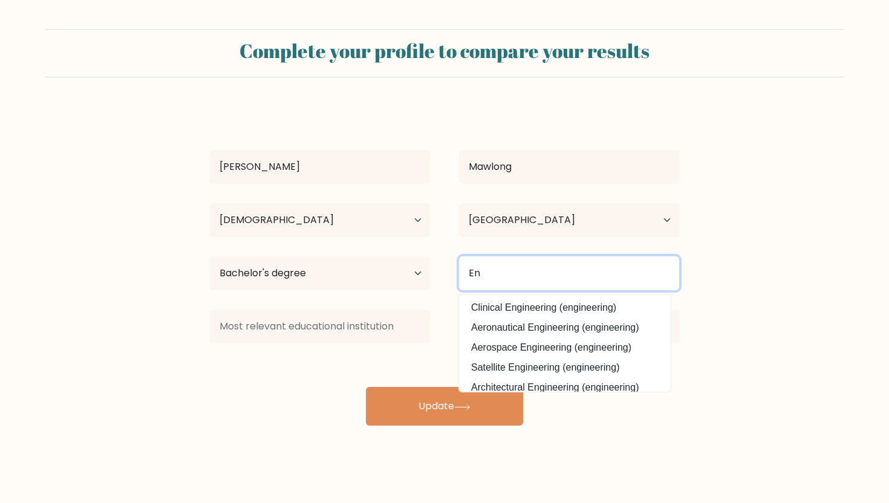
type input "E"
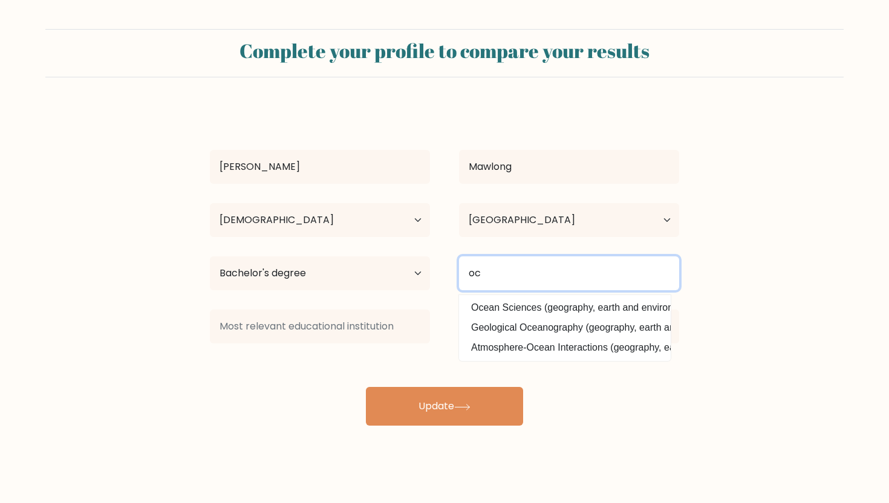
type input "o"
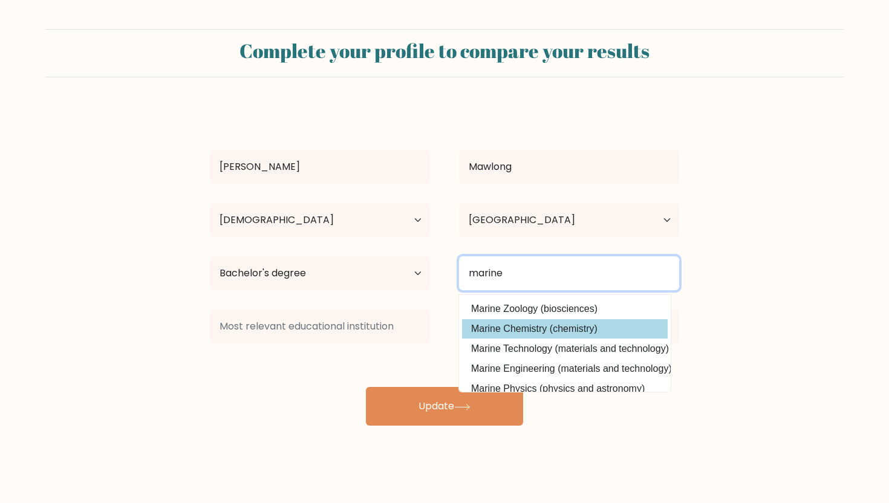
scroll to position [21, 0]
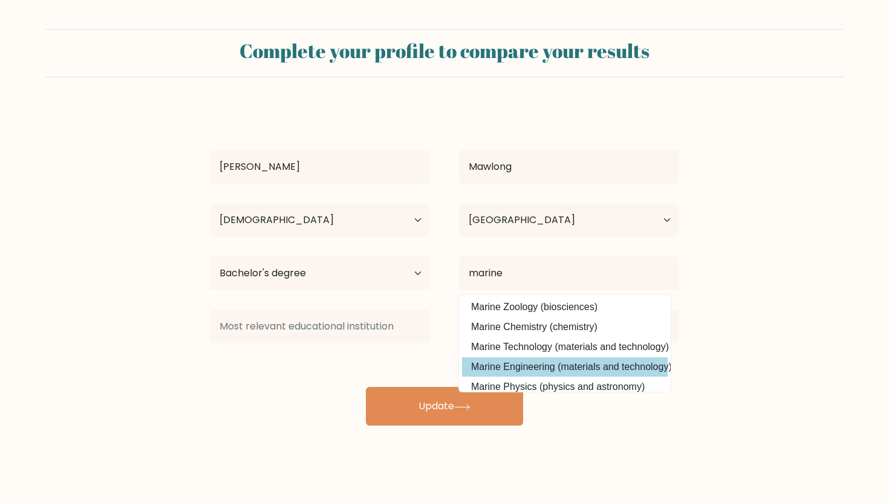
click at [588, 361] on option "Marine Engineering (materials and technology)" at bounding box center [565, 366] width 206 height 19
type input "Marine Engineering"
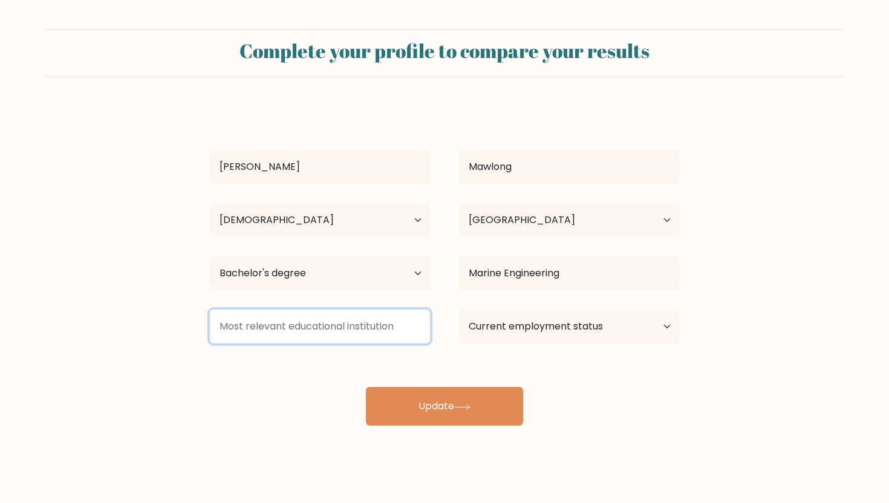
click at [316, 328] on input at bounding box center [320, 326] width 220 height 34
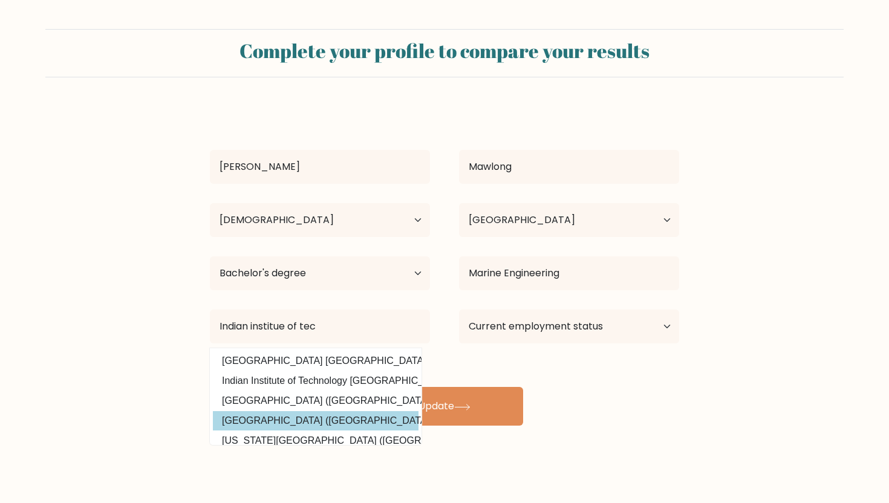
click at [343, 421] on option "Indian Institute of Technology Madras (India)" at bounding box center [316, 420] width 206 height 19
type input "[GEOGRAPHIC_DATA]"
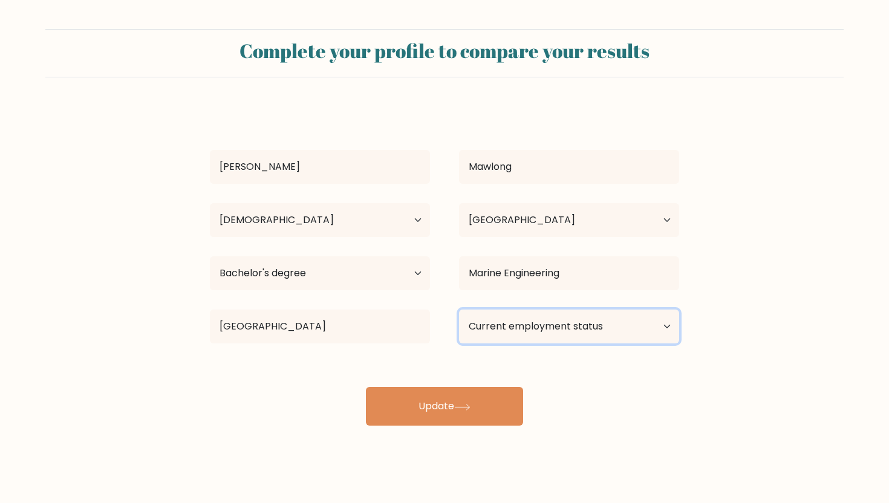
click at [549, 329] on select "Current employment status Employed Student Retired Other / prefer not to answer" at bounding box center [569, 326] width 220 height 34
select select "employed"
click at [459, 309] on select "Current employment status Employed Student Retired Other / prefer not to answer" at bounding box center [569, 326] width 220 height 34
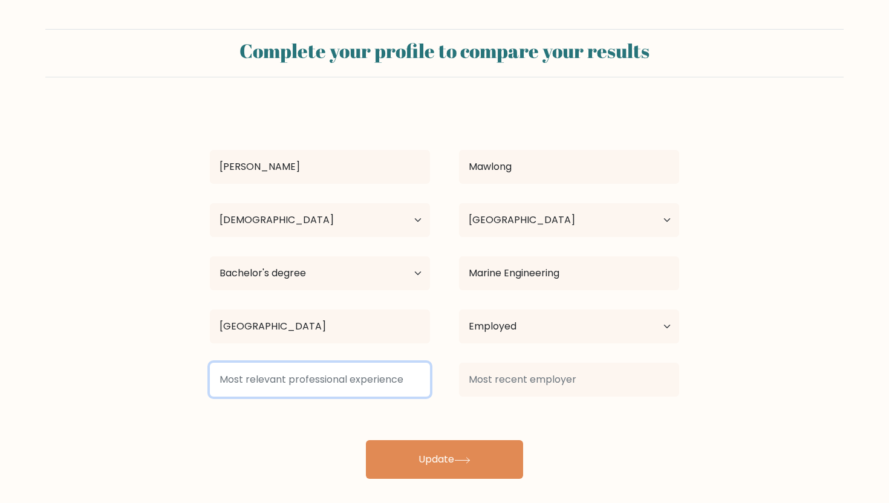
click at [305, 383] on input at bounding box center [320, 380] width 220 height 34
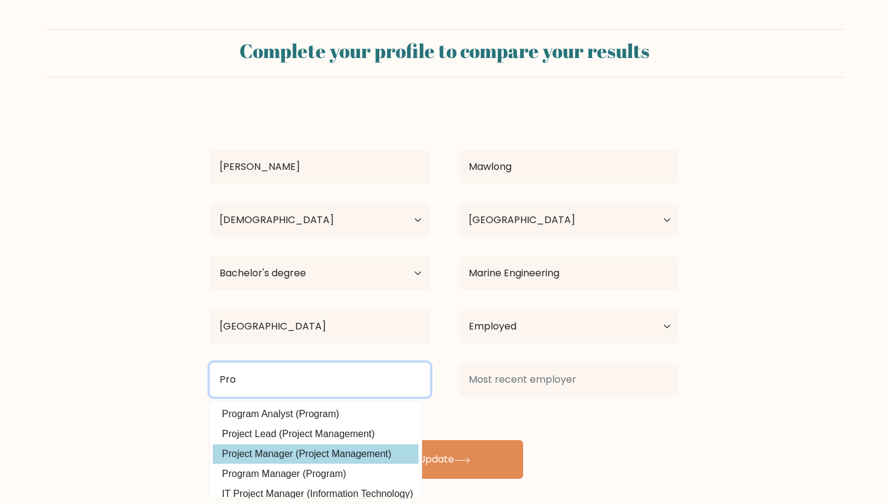
scroll to position [24, 0]
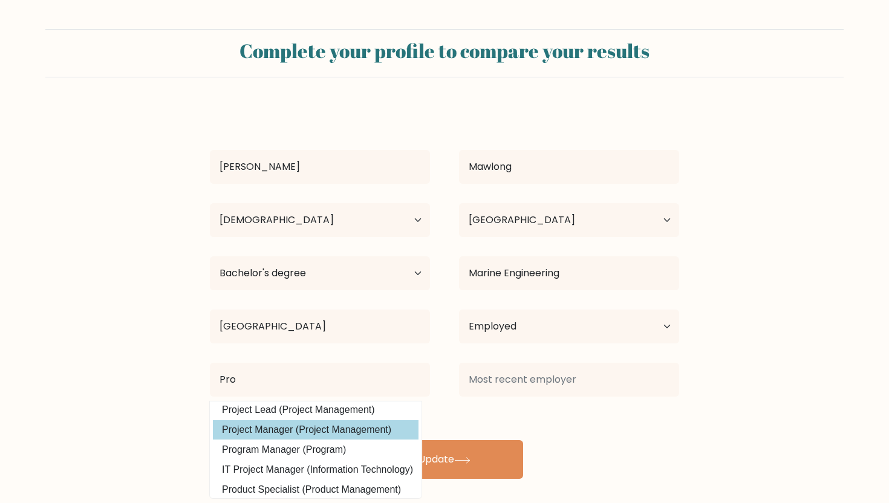
click at [292, 435] on option "Project Manager (Project Management)" at bounding box center [316, 429] width 206 height 19
type input "Project Manager"
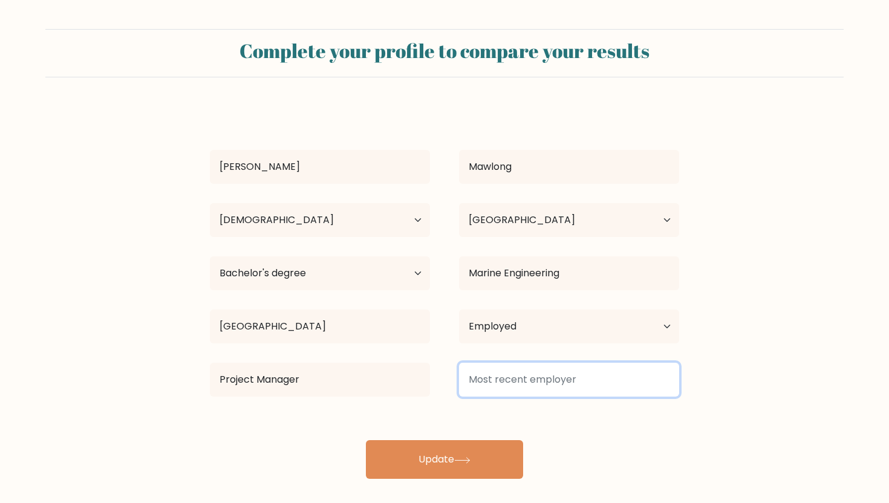
click at [517, 378] on input at bounding box center [569, 380] width 220 height 34
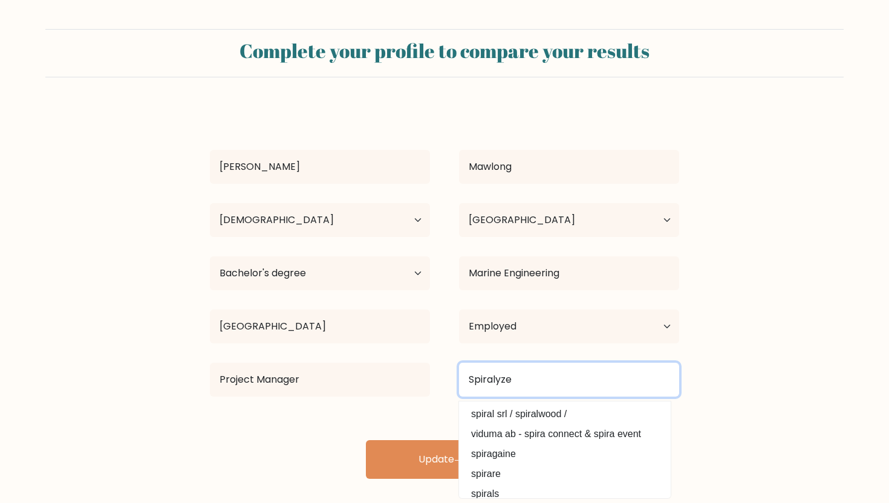
type input "Spiralyze"
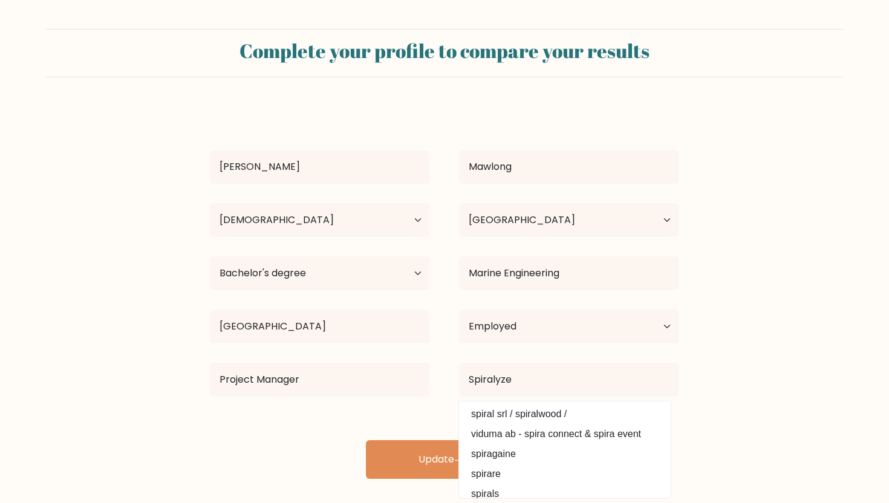
click at [719, 377] on form "Complete your profile to compare your results Eric Mawlong Age Under 18 years o…" at bounding box center [444, 254] width 889 height 450
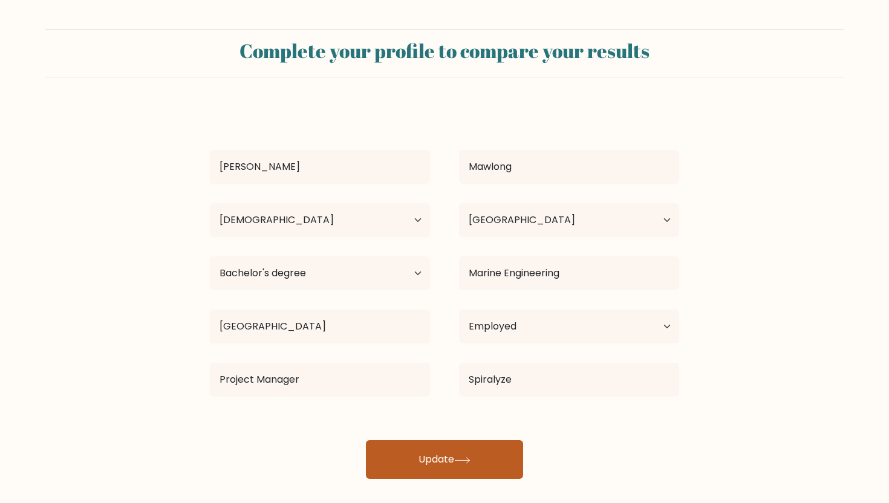
click at [463, 454] on button "Update" at bounding box center [444, 459] width 157 height 39
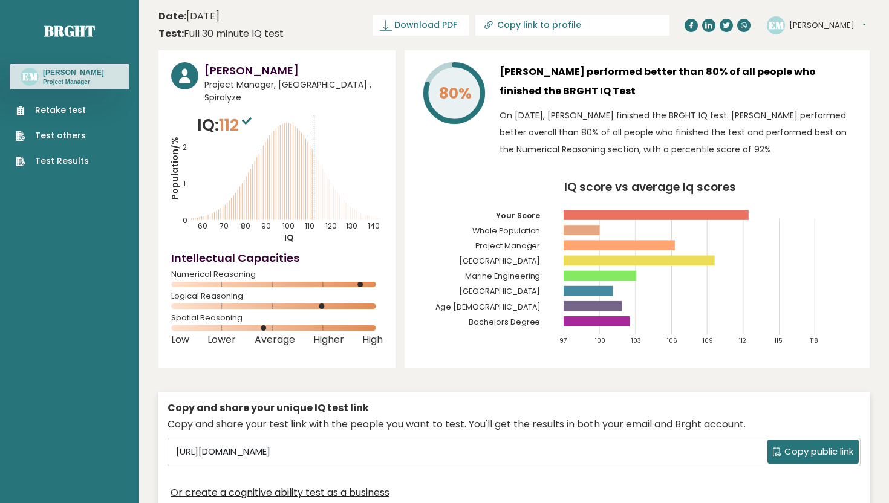
click at [810, 24] on button "[PERSON_NAME]" at bounding box center [827, 25] width 77 height 12
click at [838, 20] on div "EM [PERSON_NAME] Dashboard Profile Settings Logout" at bounding box center [817, 25] width 103 height 24
click at [813, 24] on button "[PERSON_NAME]" at bounding box center [827, 25] width 77 height 12
click at [822, 98] on link "Logout" at bounding box center [820, 94] width 62 height 17
